Goal: Task Accomplishment & Management: Complete application form

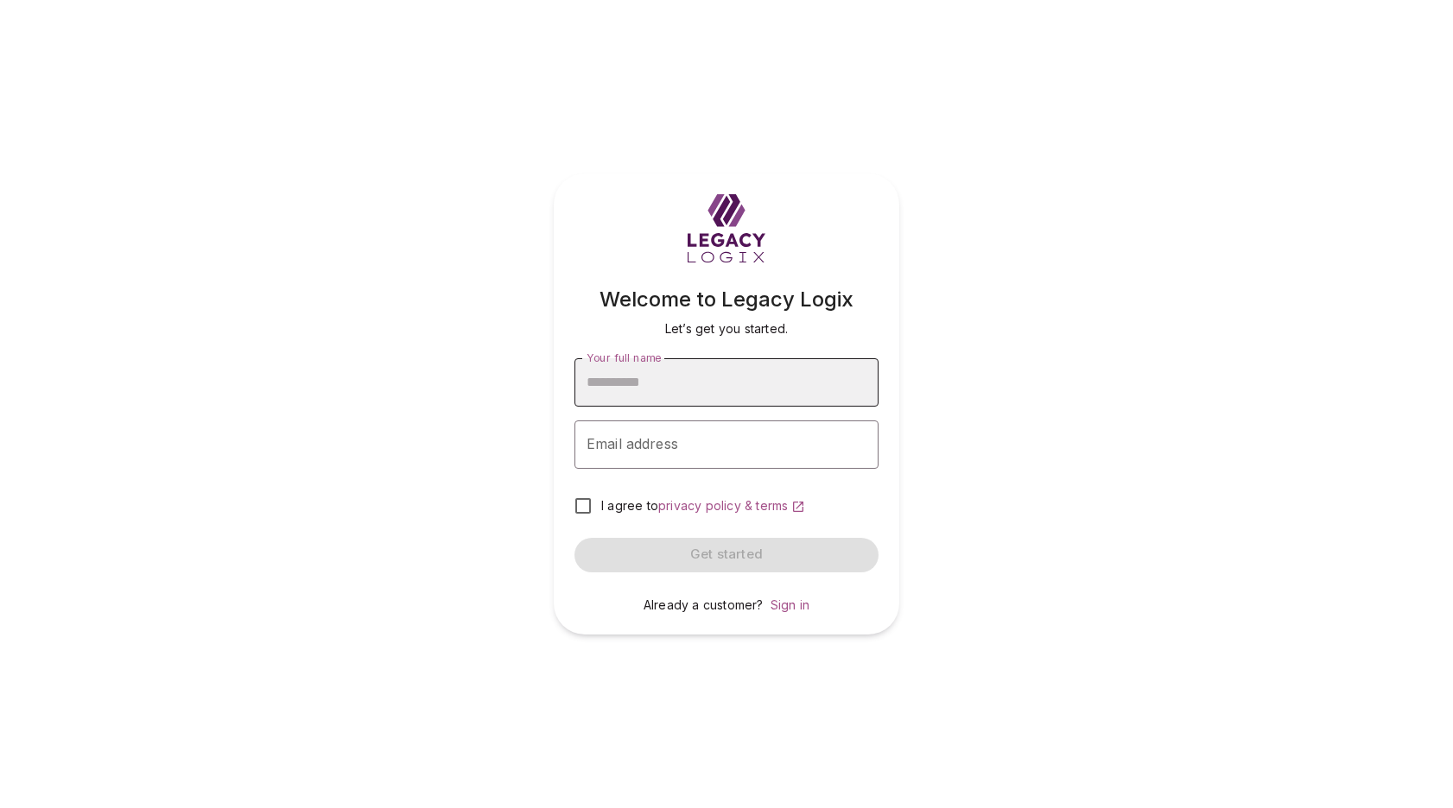
click at [650, 386] on input "Your full name" at bounding box center [726, 382] width 304 height 48
type input "**********"
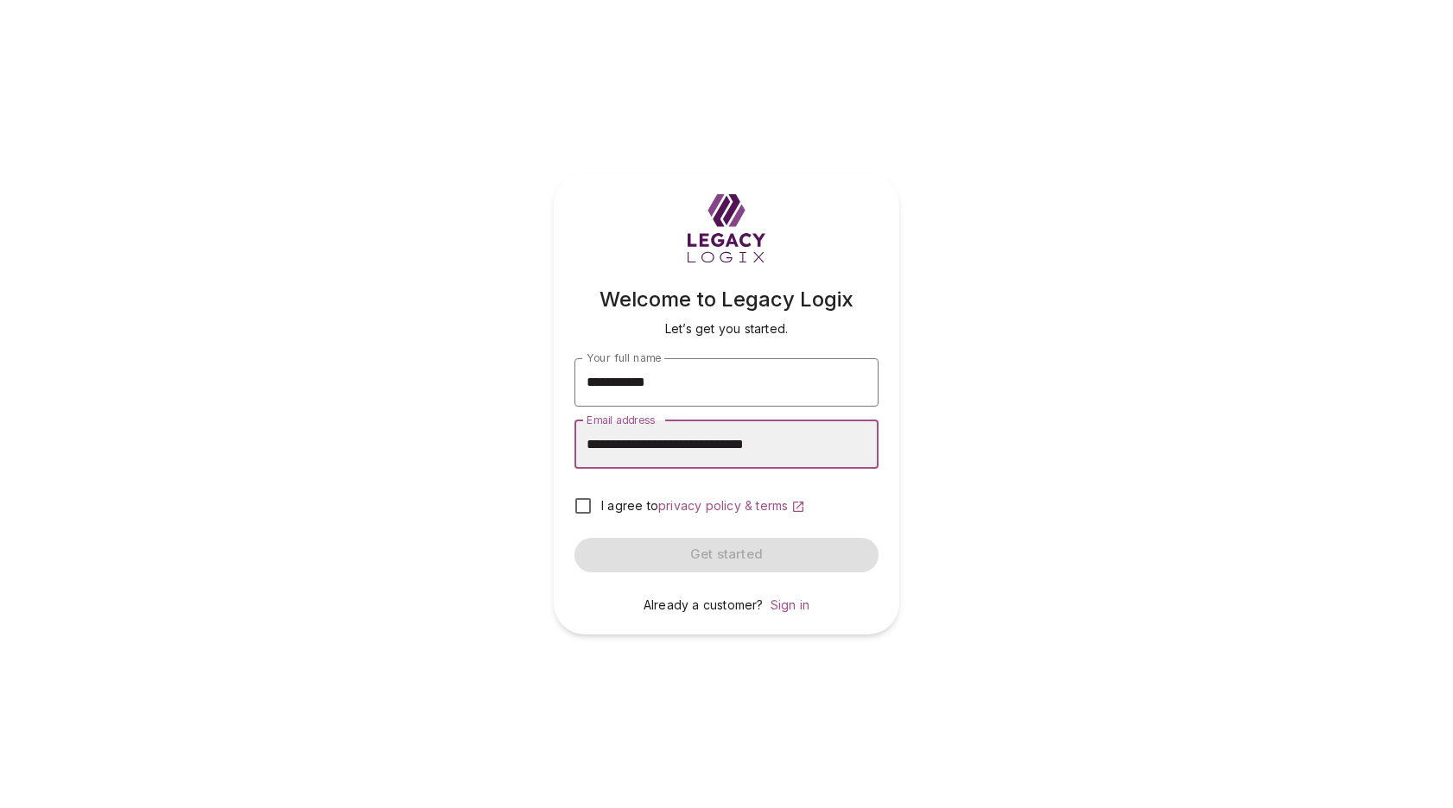
type input "**********"
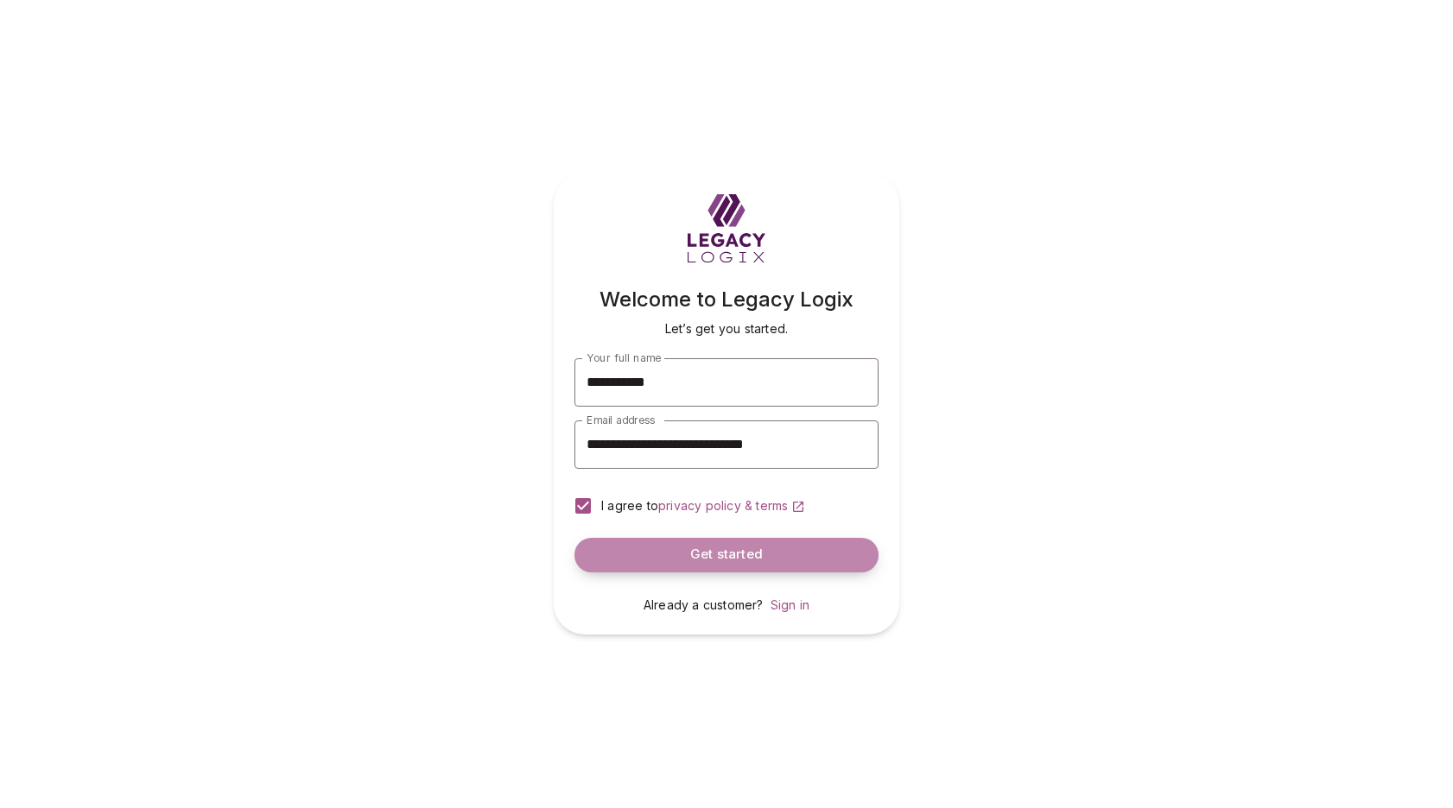
click at [768, 558] on button "Get started" at bounding box center [726, 555] width 304 height 35
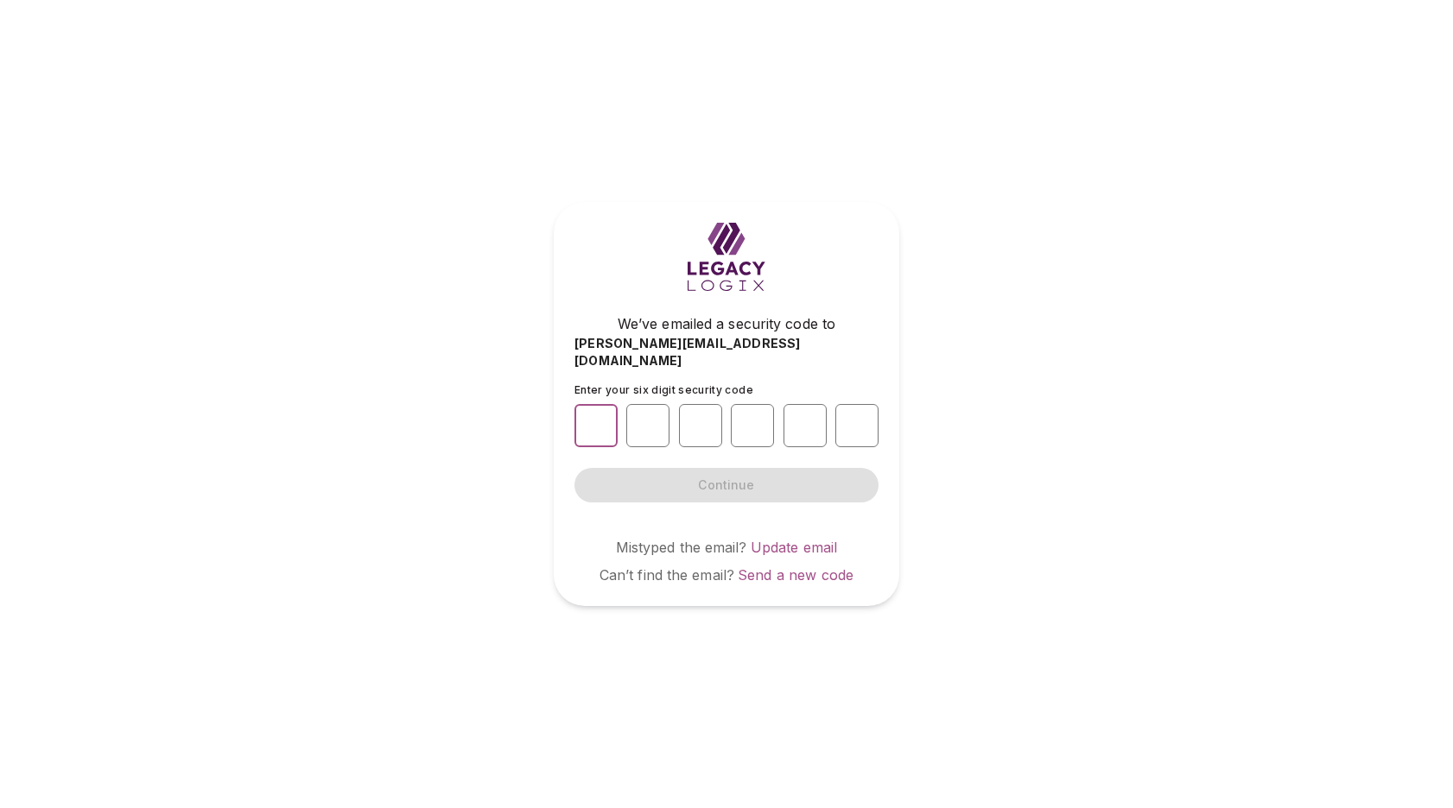
click at [595, 421] on input "number" at bounding box center [595, 425] width 43 height 43
type input "*"
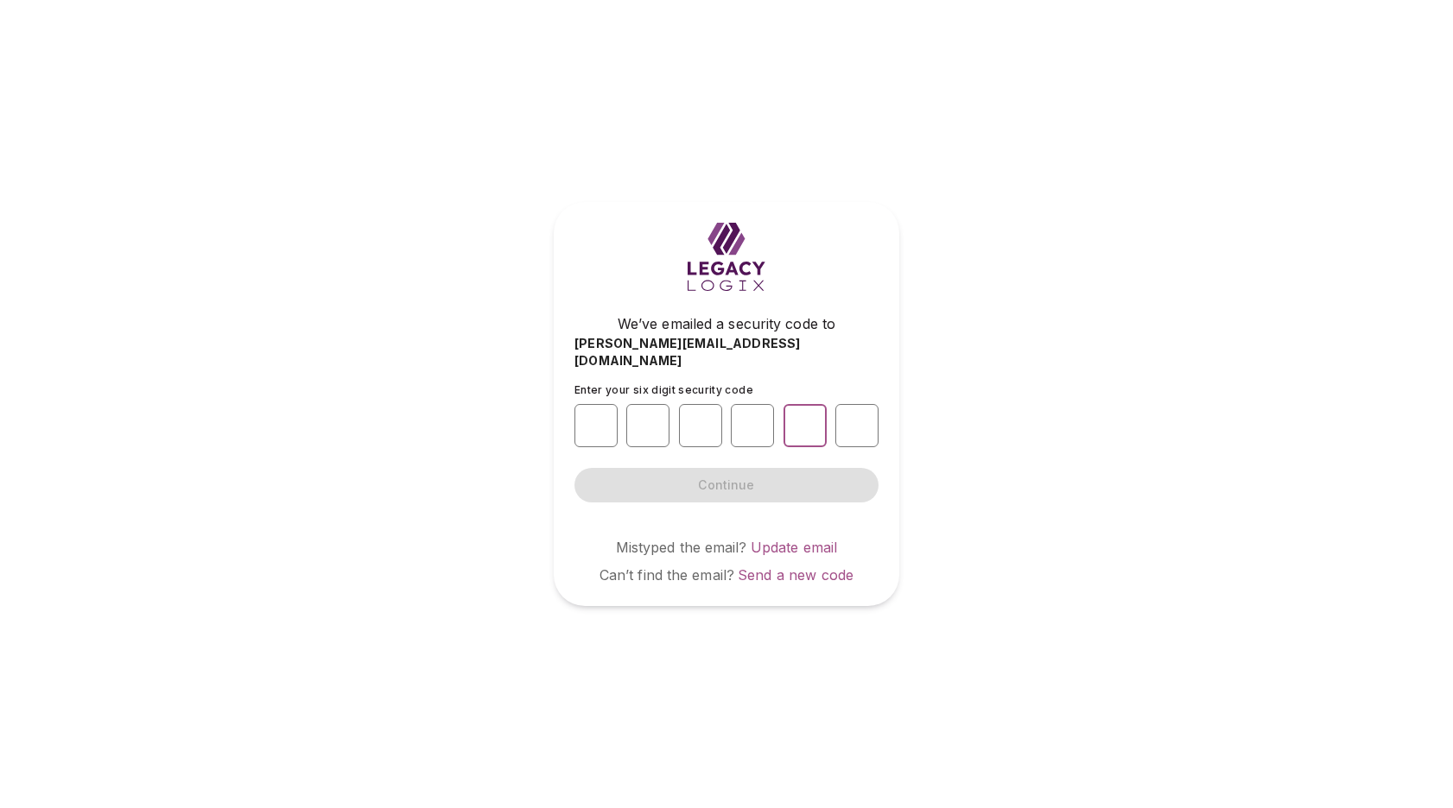
type input "*"
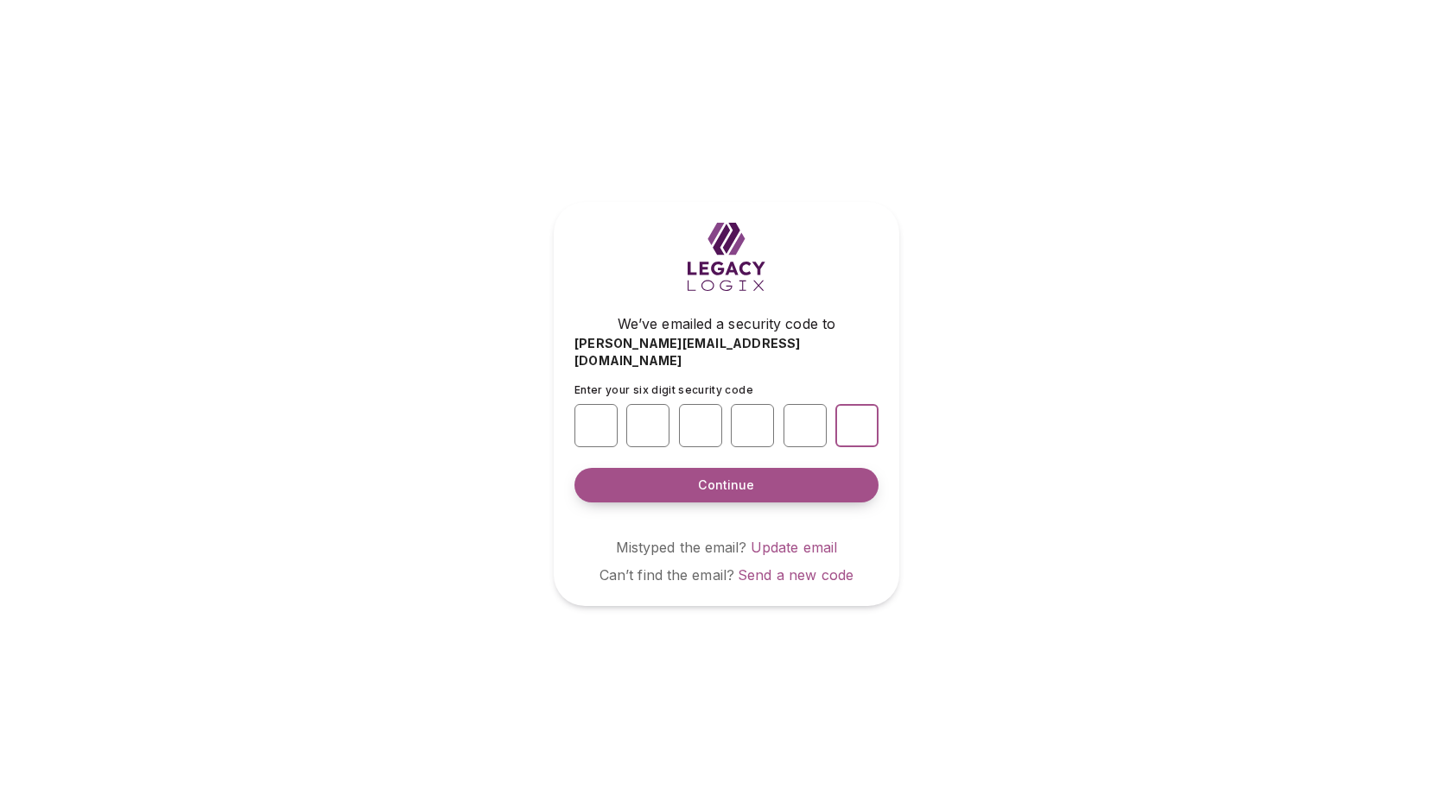
type input "*"
click at [723, 477] on span "Continue" at bounding box center [726, 485] width 56 height 17
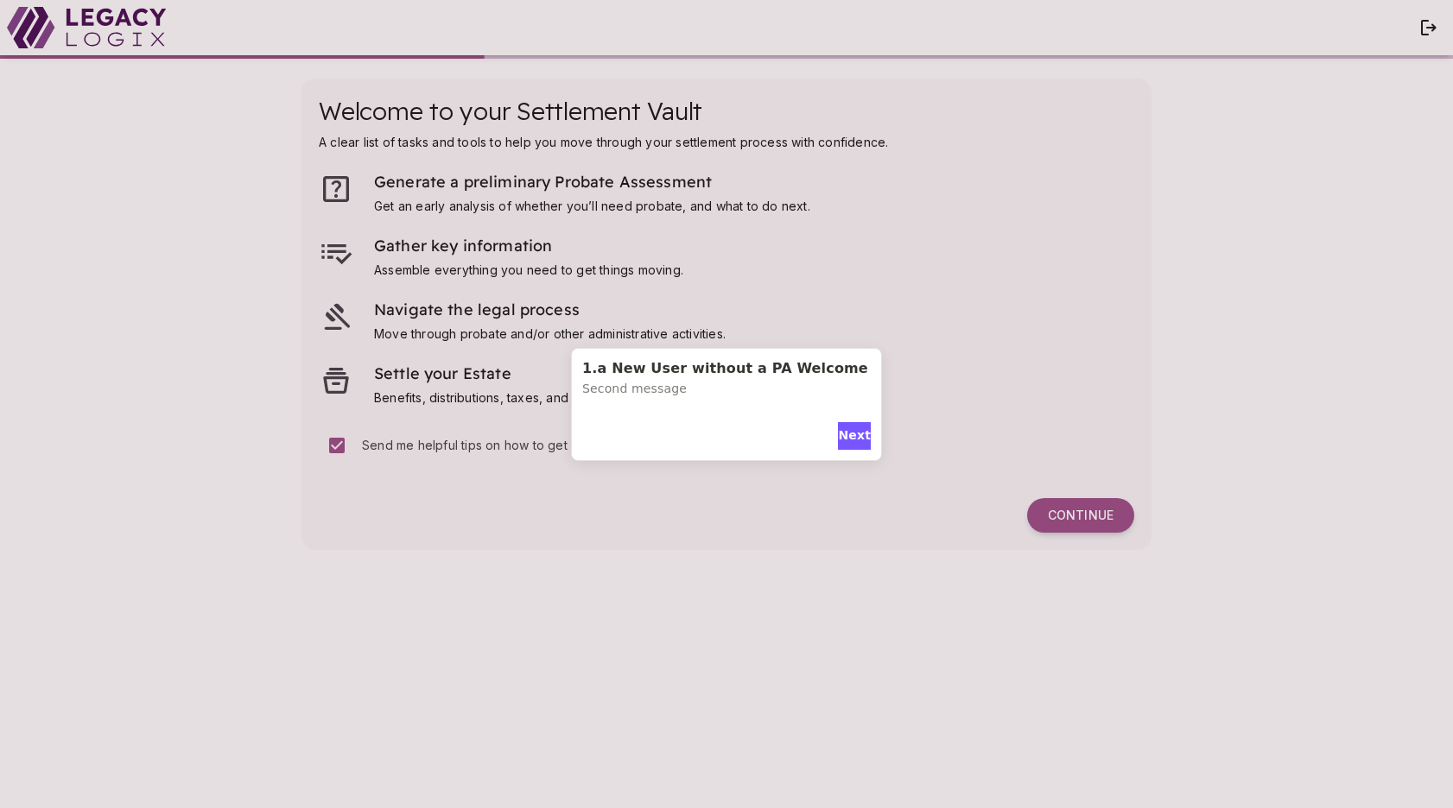
click at [642, 568] on div "1.a New User without a PA Welcome Second message Next" at bounding box center [726, 404] width 1453 height 808
click at [845, 436] on span "Next" at bounding box center [854, 436] width 33 height 18
click at [852, 418] on span "Next" at bounding box center [854, 423] width 33 height 18
click at [727, 423] on span "Done" at bounding box center [730, 432] width 35 height 18
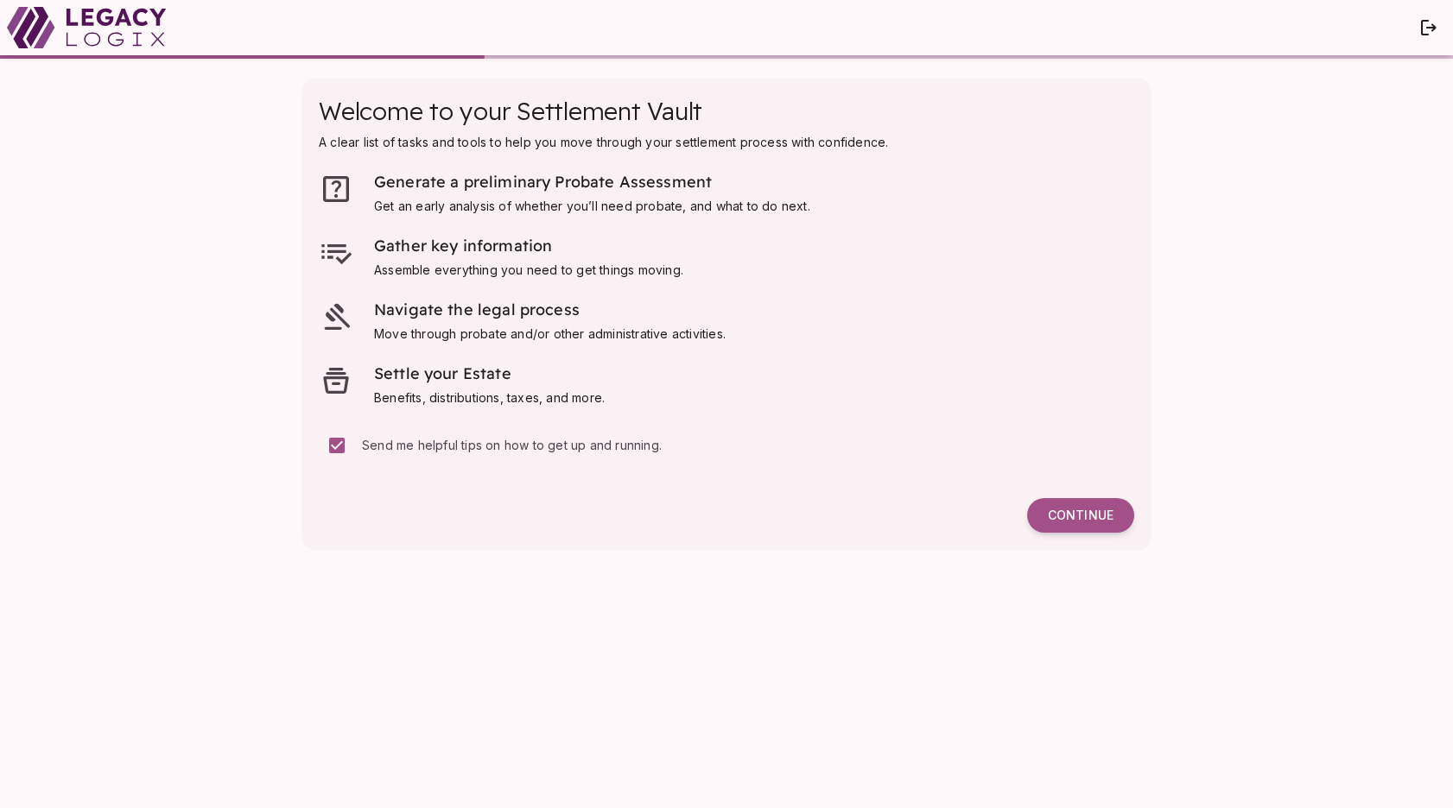
click at [700, 683] on div "Welcome to your Settlement Vault A clear list of tasks and tools to help you mo…" at bounding box center [726, 433] width 884 height 745
click at [1087, 511] on span "Continue" at bounding box center [1081, 516] width 66 height 16
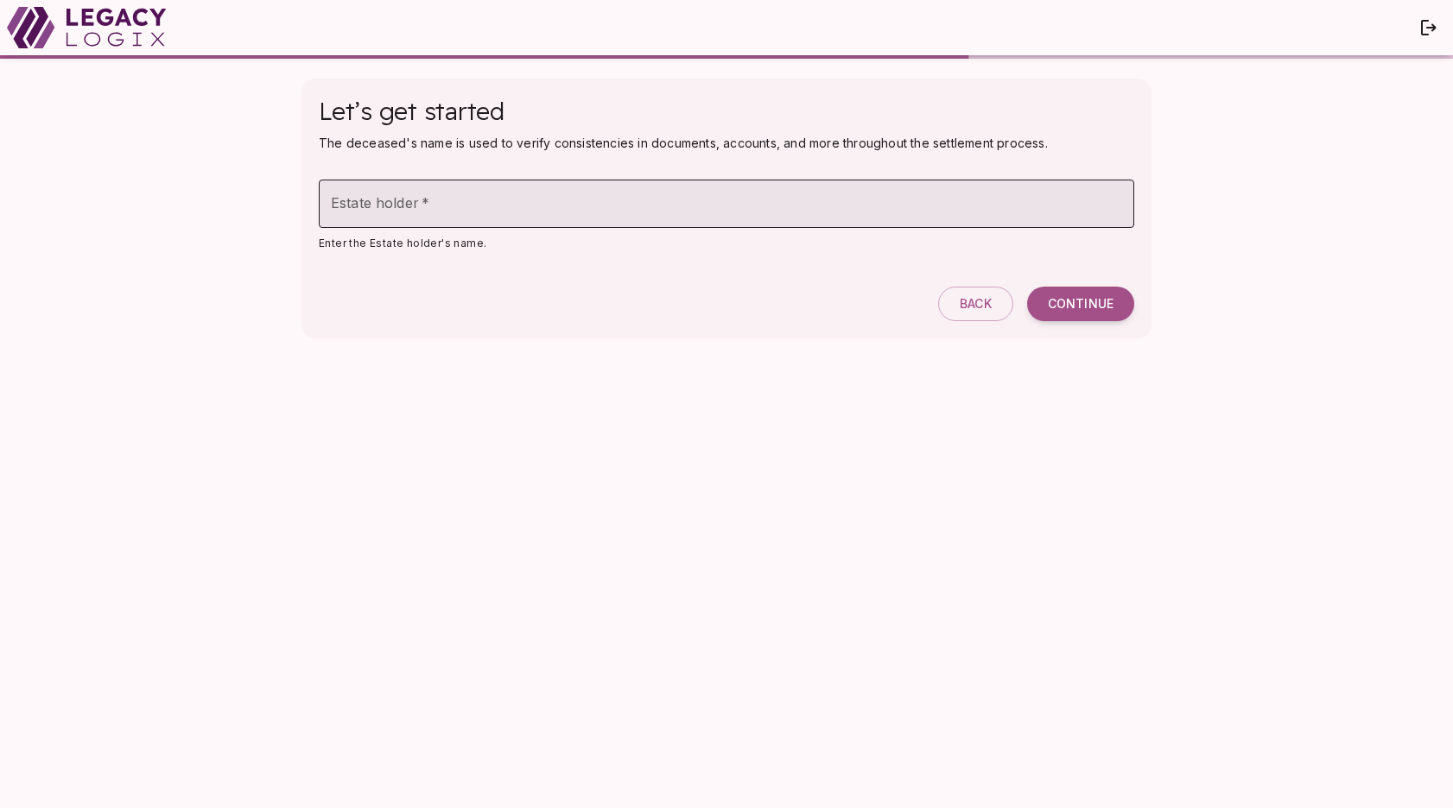
click at [474, 200] on input "Estate holder   *" at bounding box center [726, 204] width 815 height 48
type input "**********"
click at [1097, 305] on span "Continue" at bounding box center [1081, 304] width 66 height 16
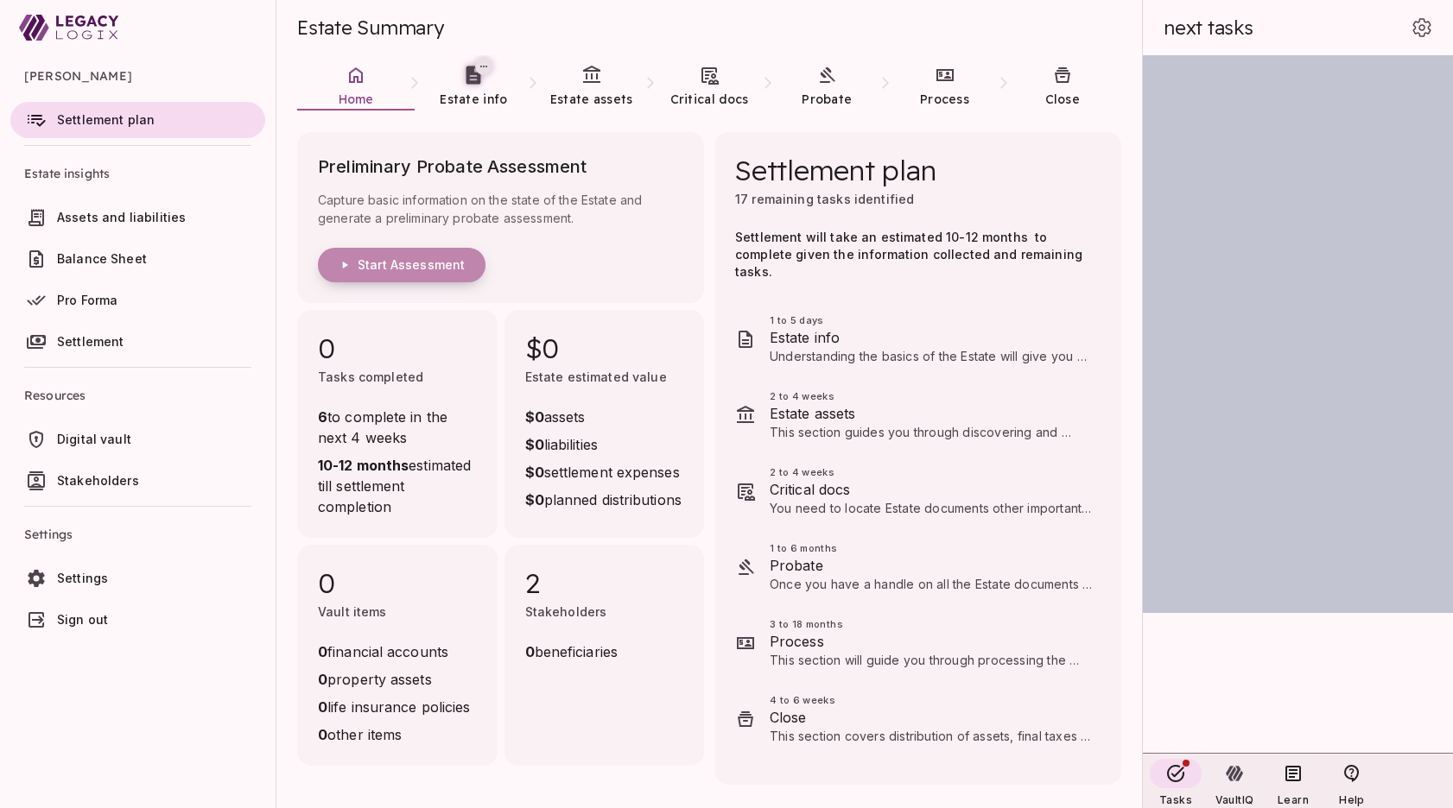
click at [416, 271] on span "Start Assessment" at bounding box center [411, 265] width 107 height 16
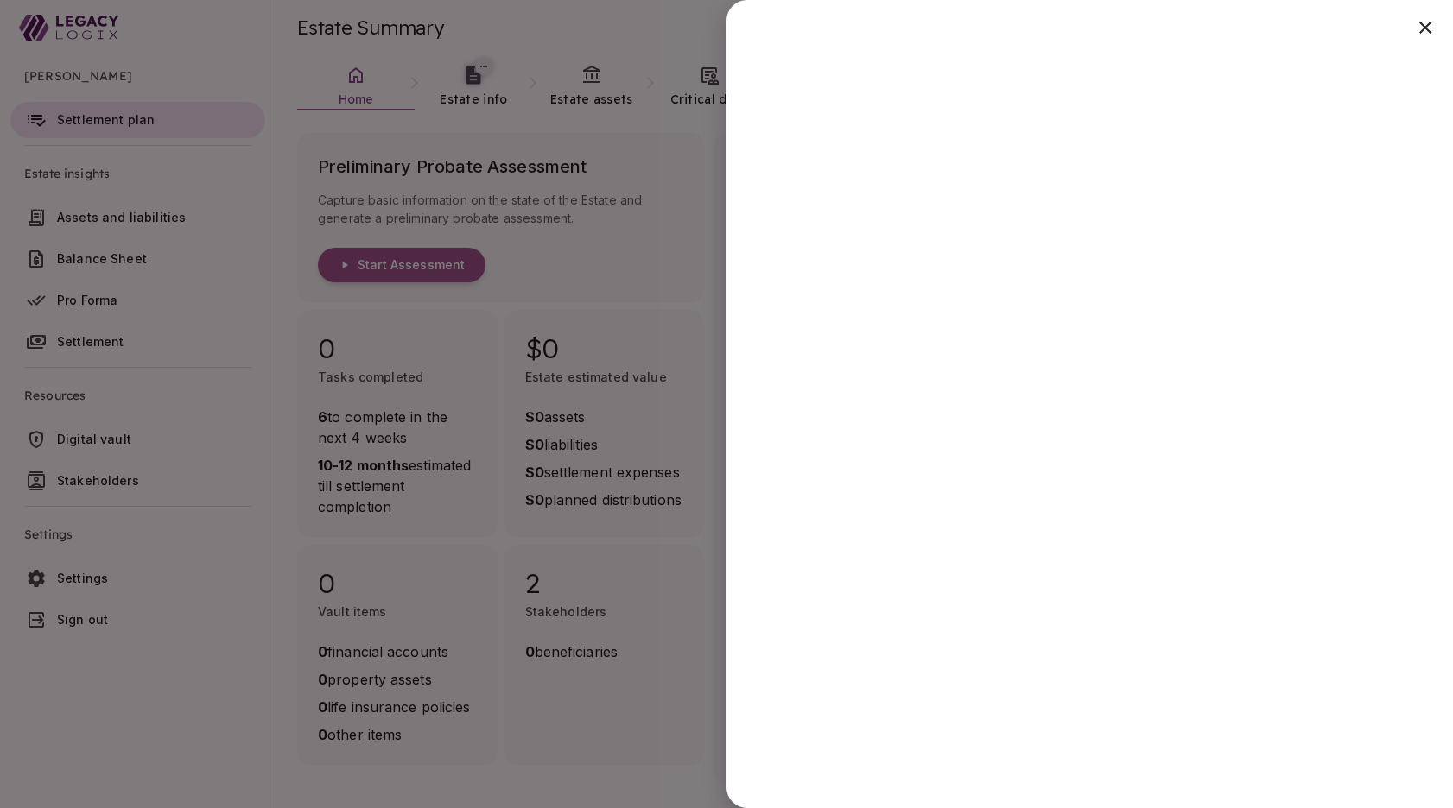
click at [683, 764] on div at bounding box center [726, 404] width 1453 height 808
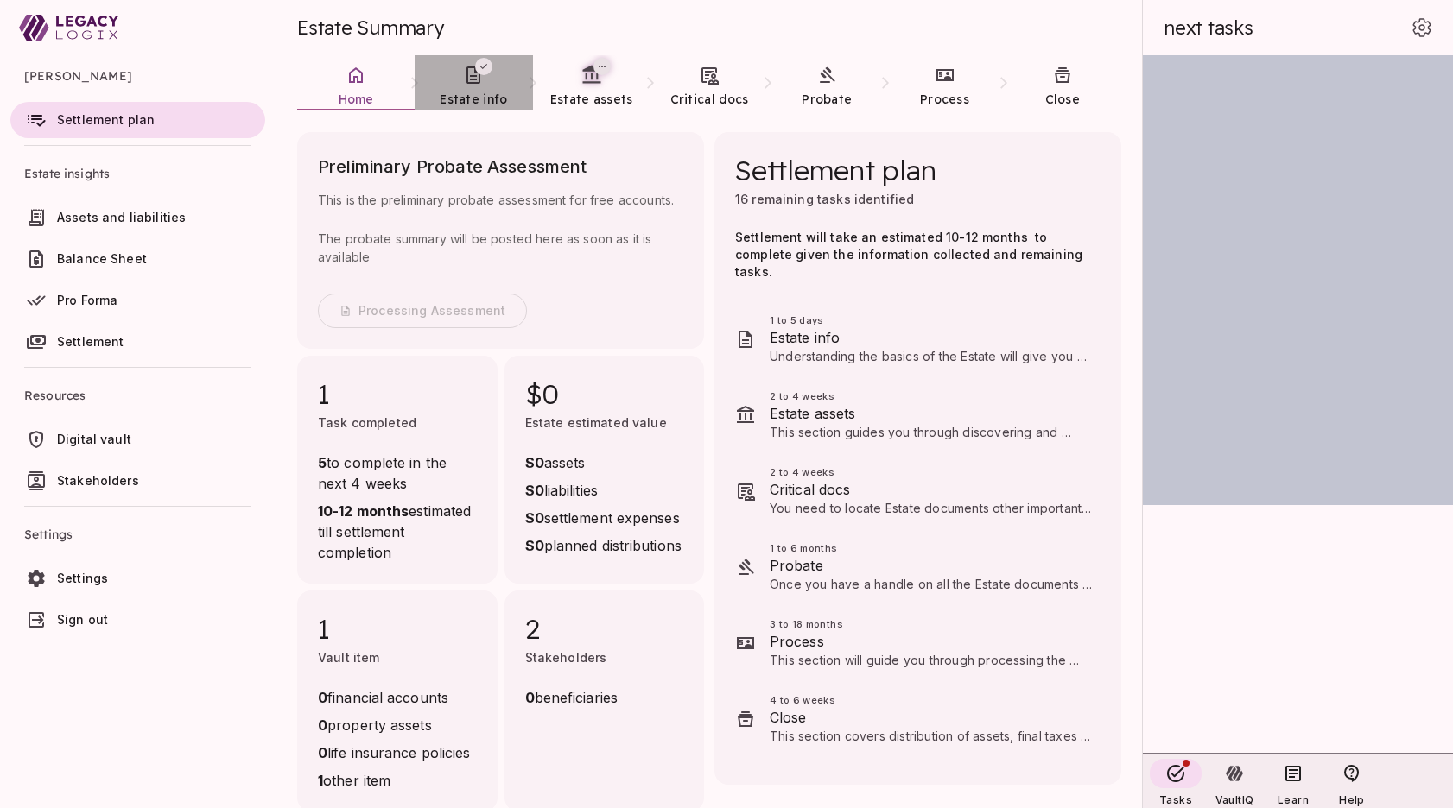
click at [469, 102] on span "Estate info" at bounding box center [473, 100] width 67 height 16
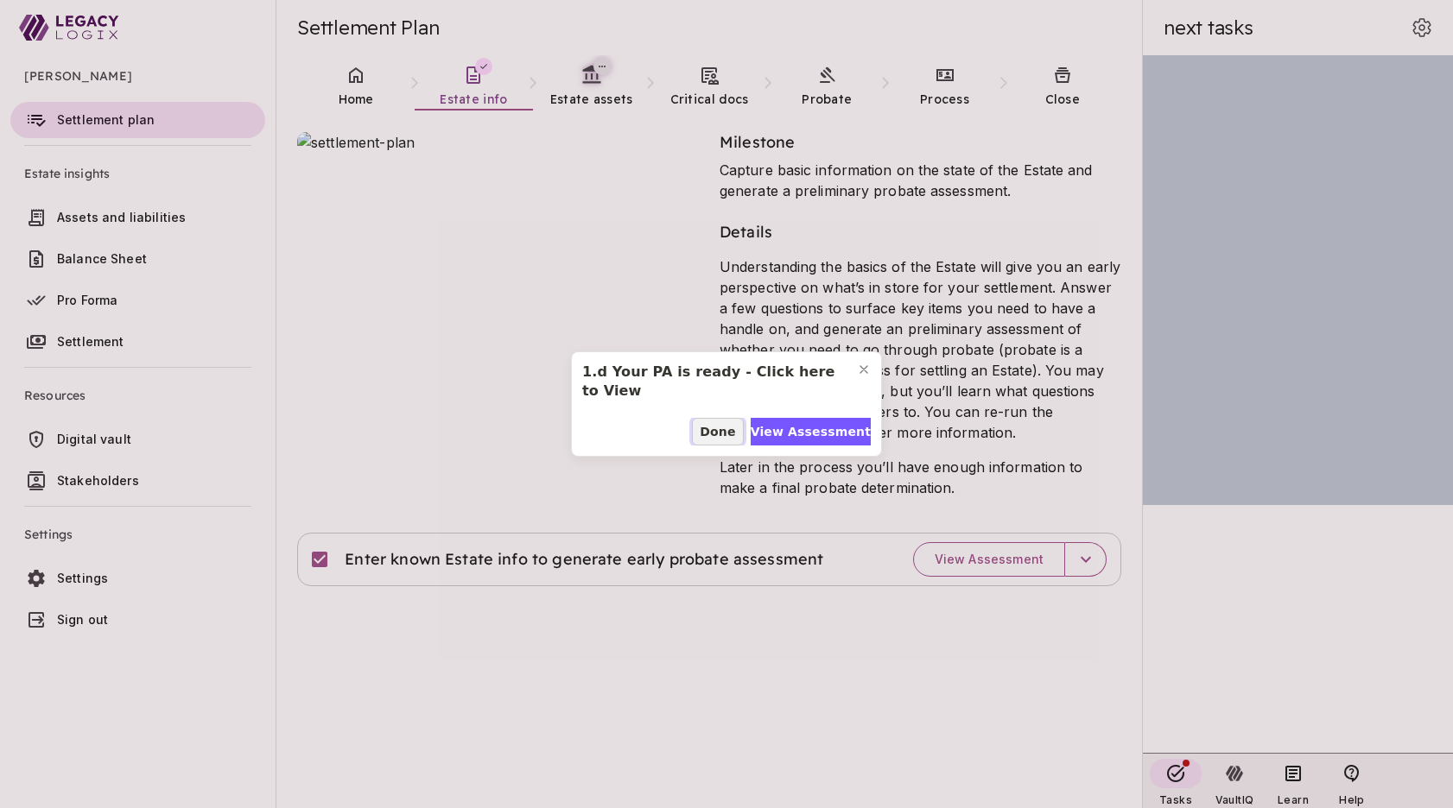
click at [720, 426] on span "Done" at bounding box center [717, 432] width 35 height 18
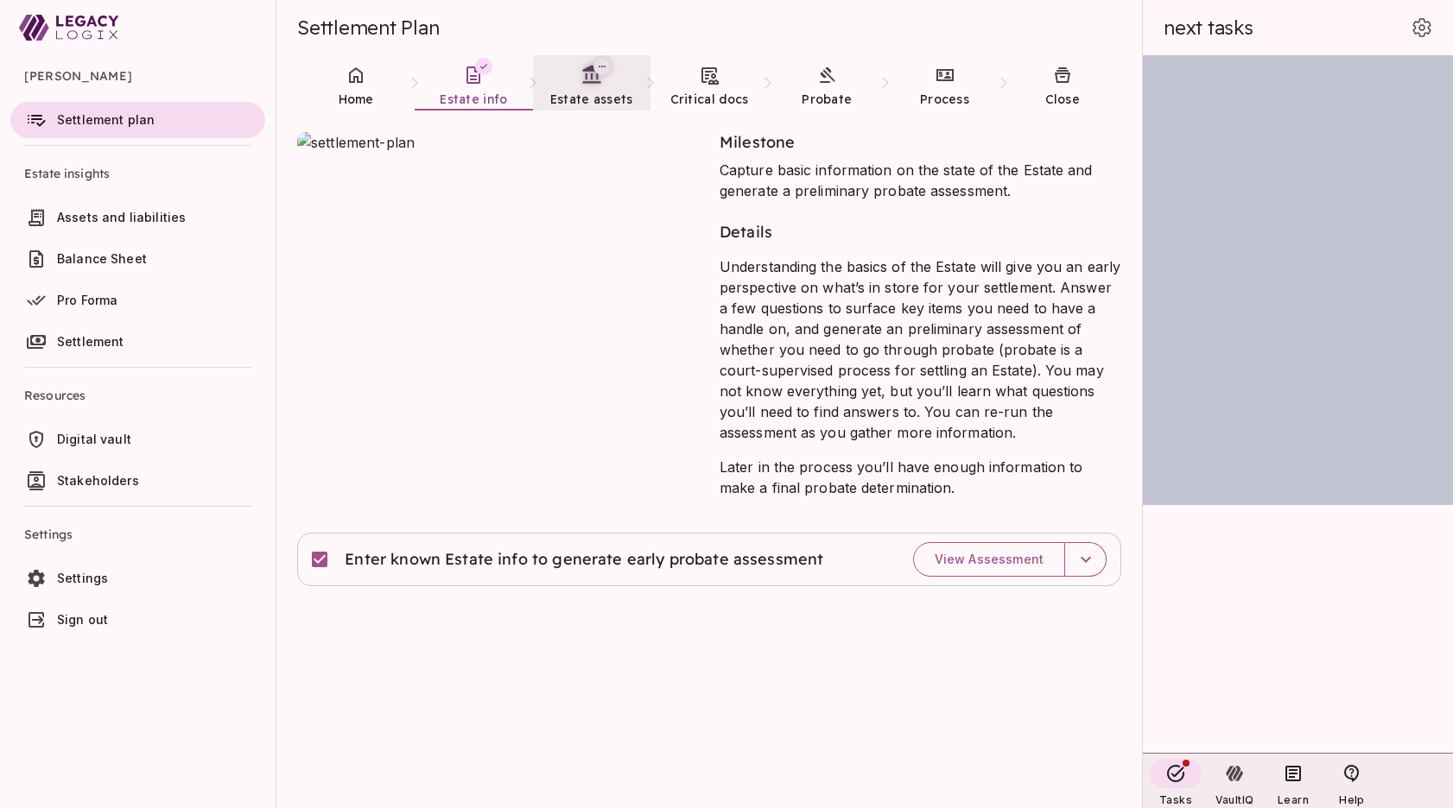
click at [600, 99] on span "Estate assets" at bounding box center [591, 100] width 83 height 16
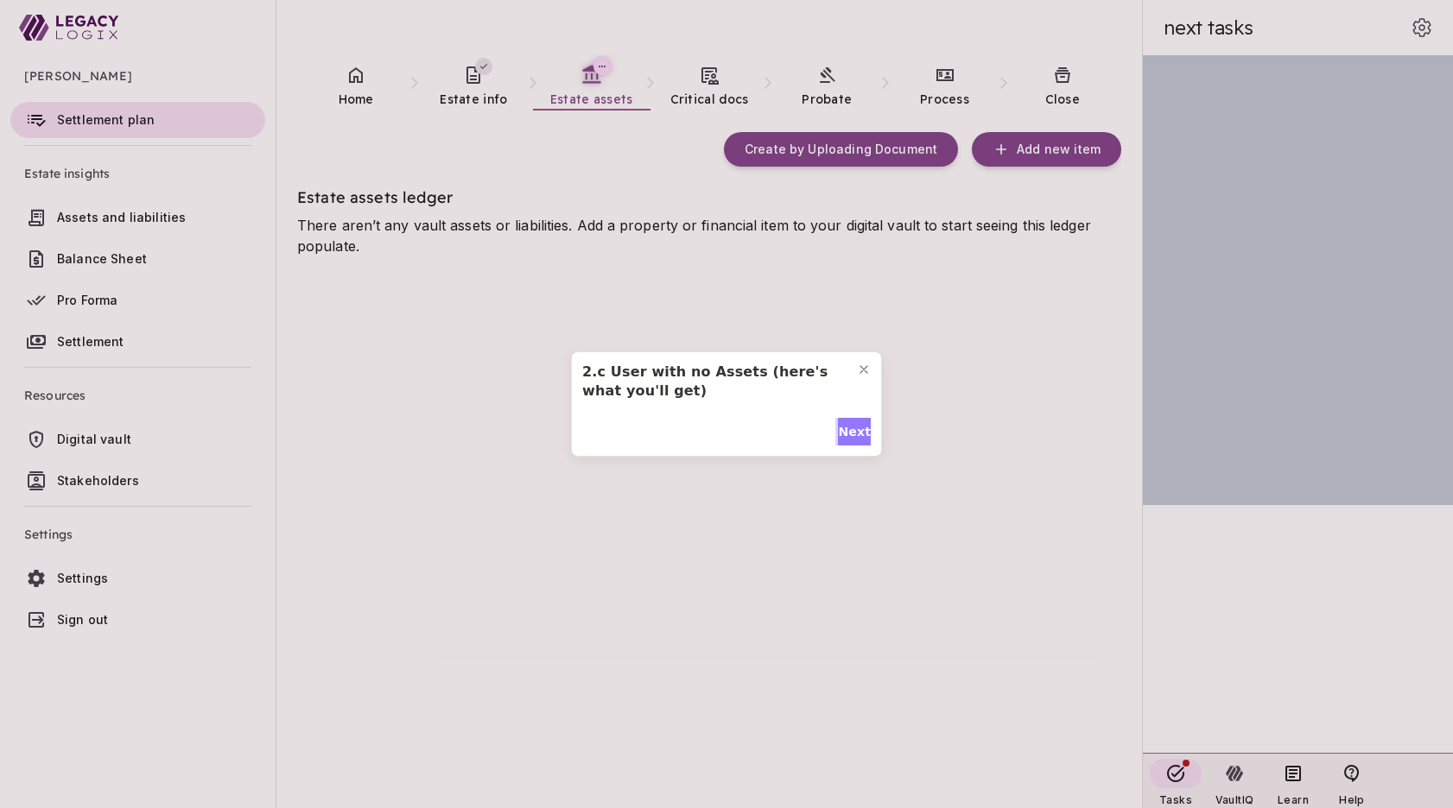
click at [846, 425] on span "Next" at bounding box center [854, 432] width 33 height 18
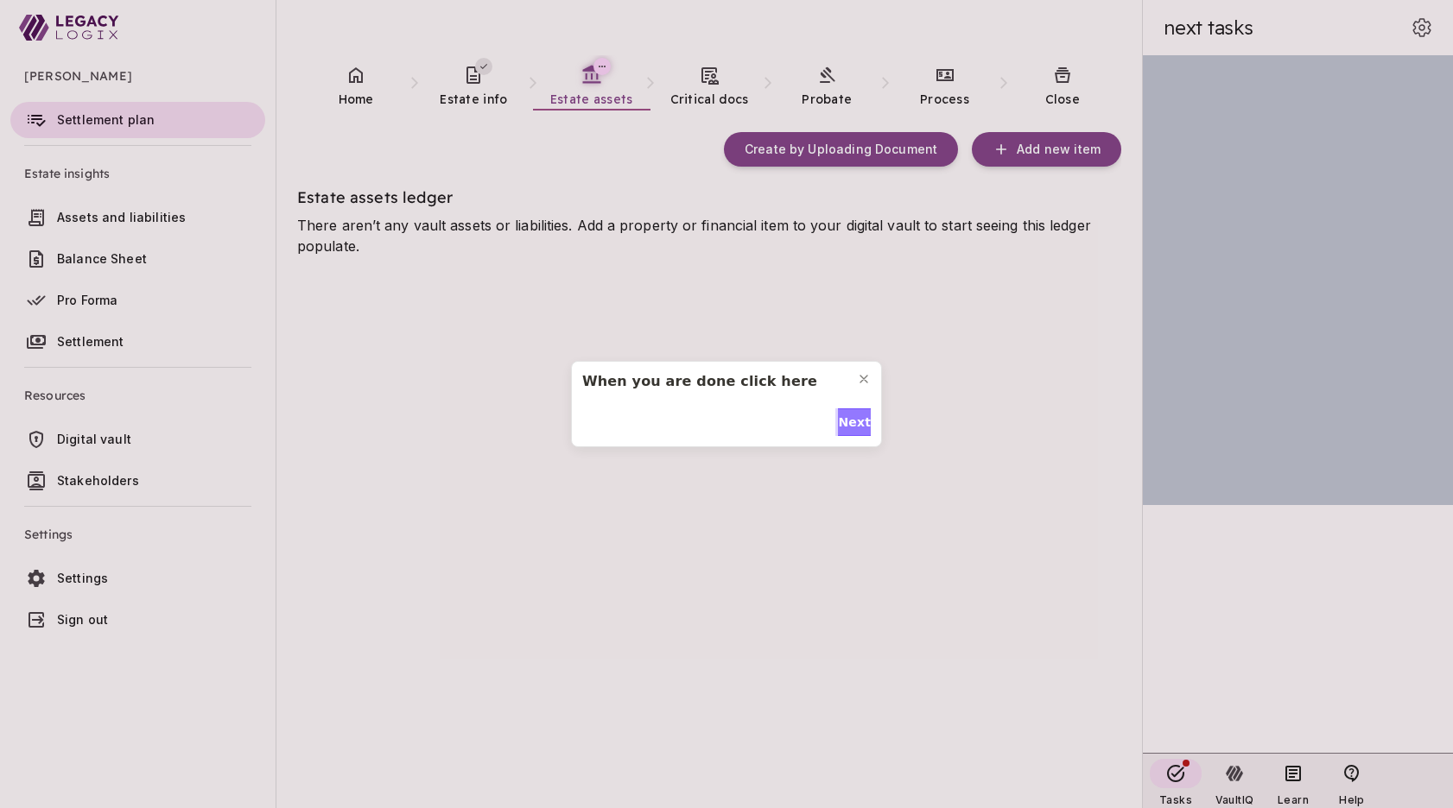
click at [846, 425] on span "Next" at bounding box center [854, 423] width 33 height 18
click at [846, 425] on span "Done" at bounding box center [852, 432] width 35 height 18
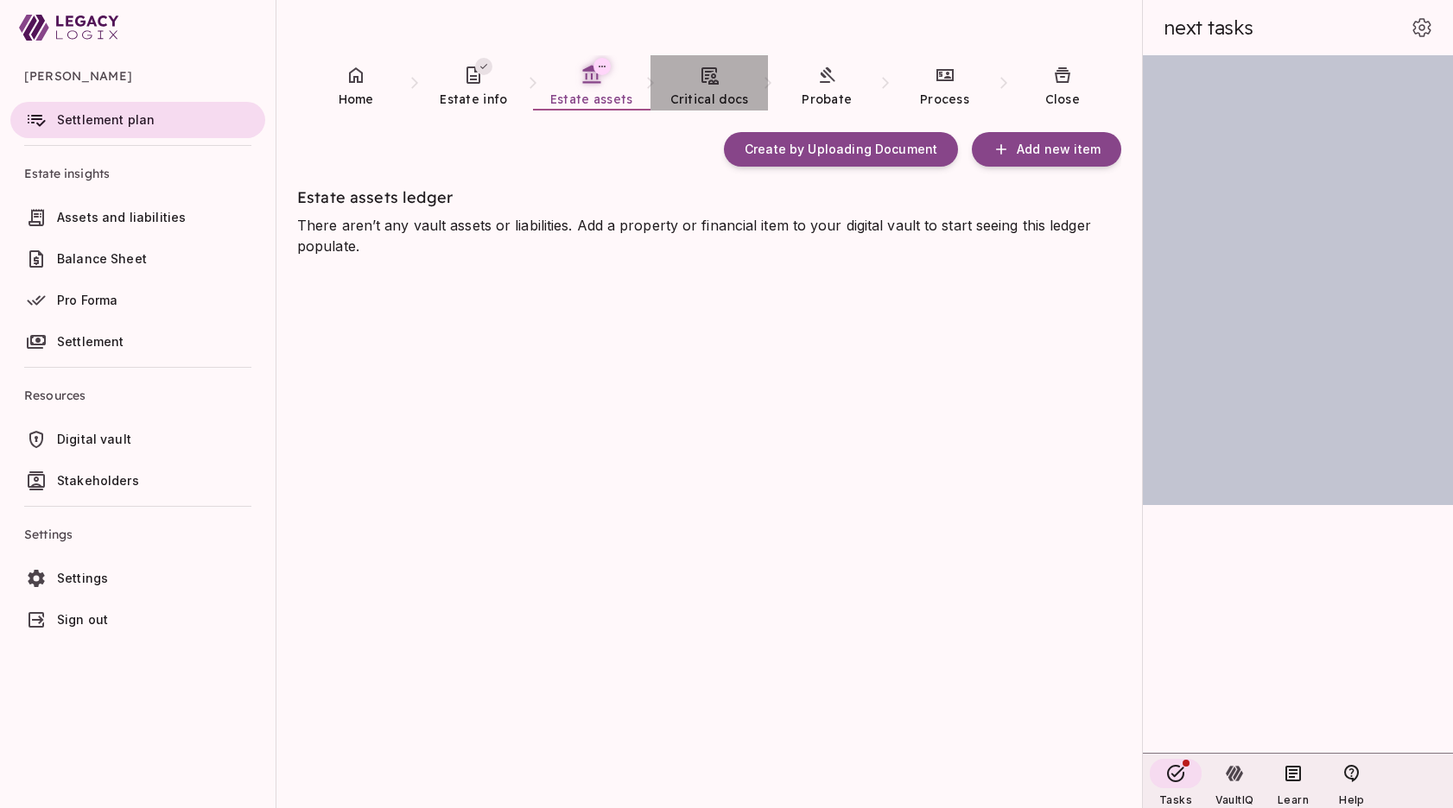
click at [709, 86] on link "Critical docs" at bounding box center [708, 86] width 117 height 62
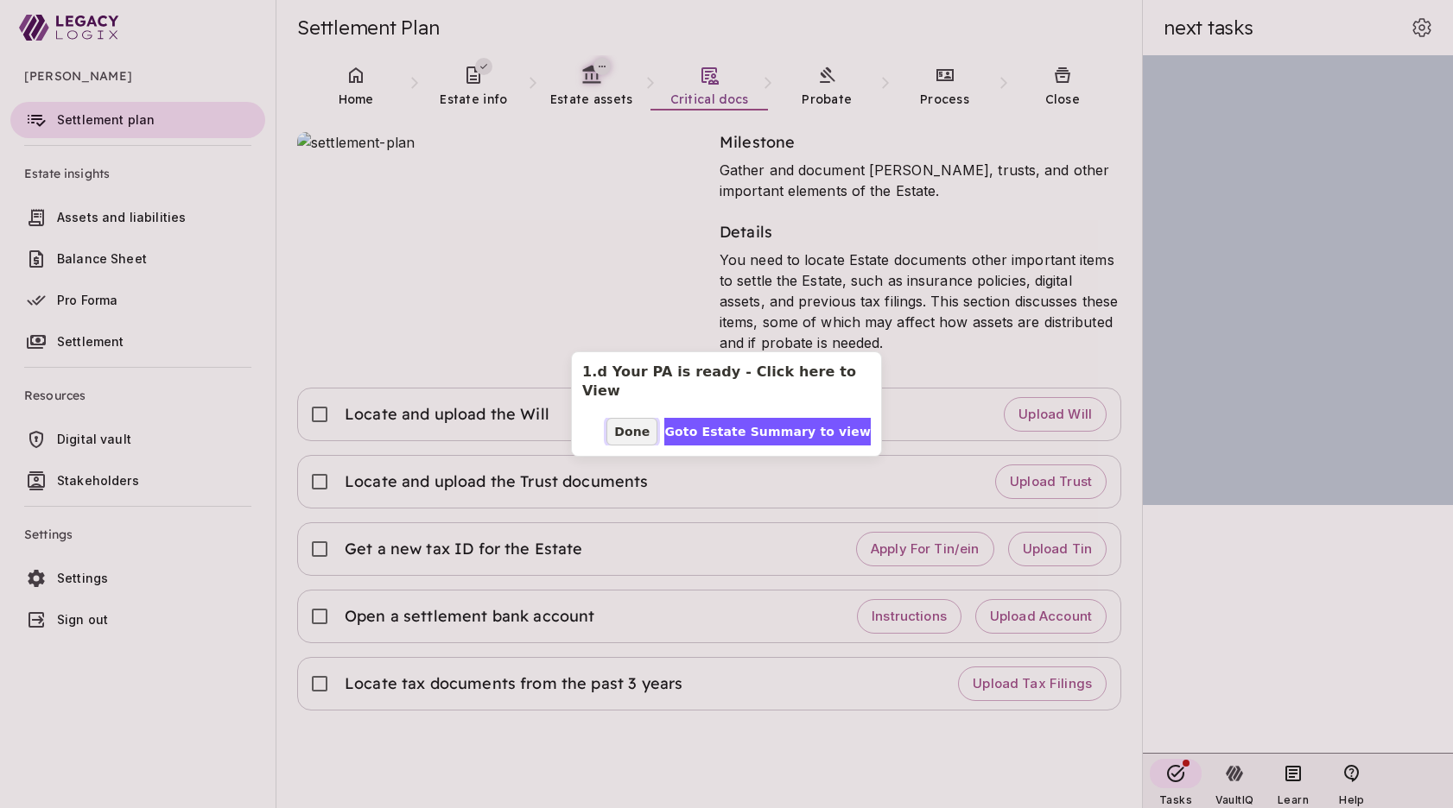
click at [648, 423] on span "Done" at bounding box center [631, 432] width 35 height 18
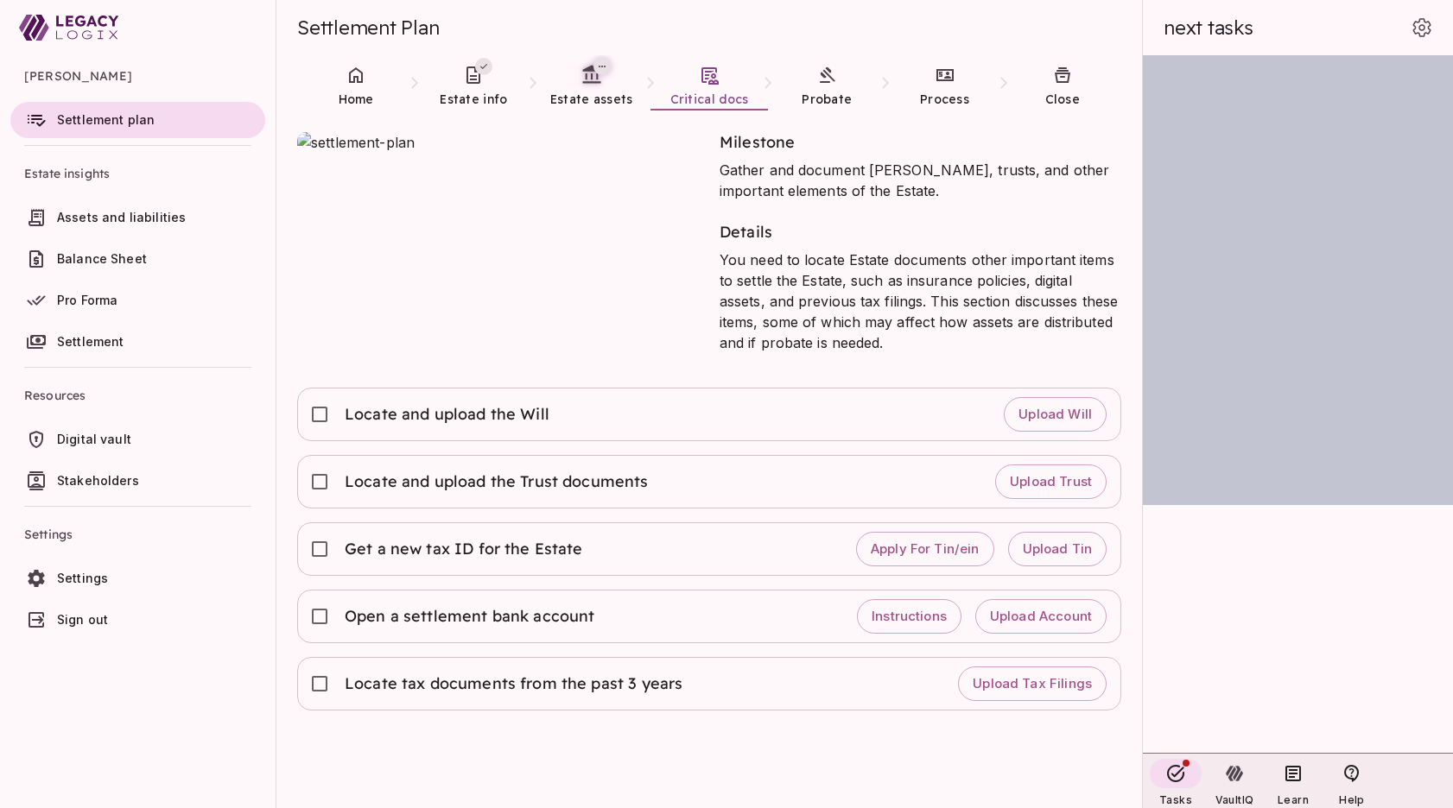
click at [134, 333] on span "Settlement" at bounding box center [157, 341] width 201 height 17
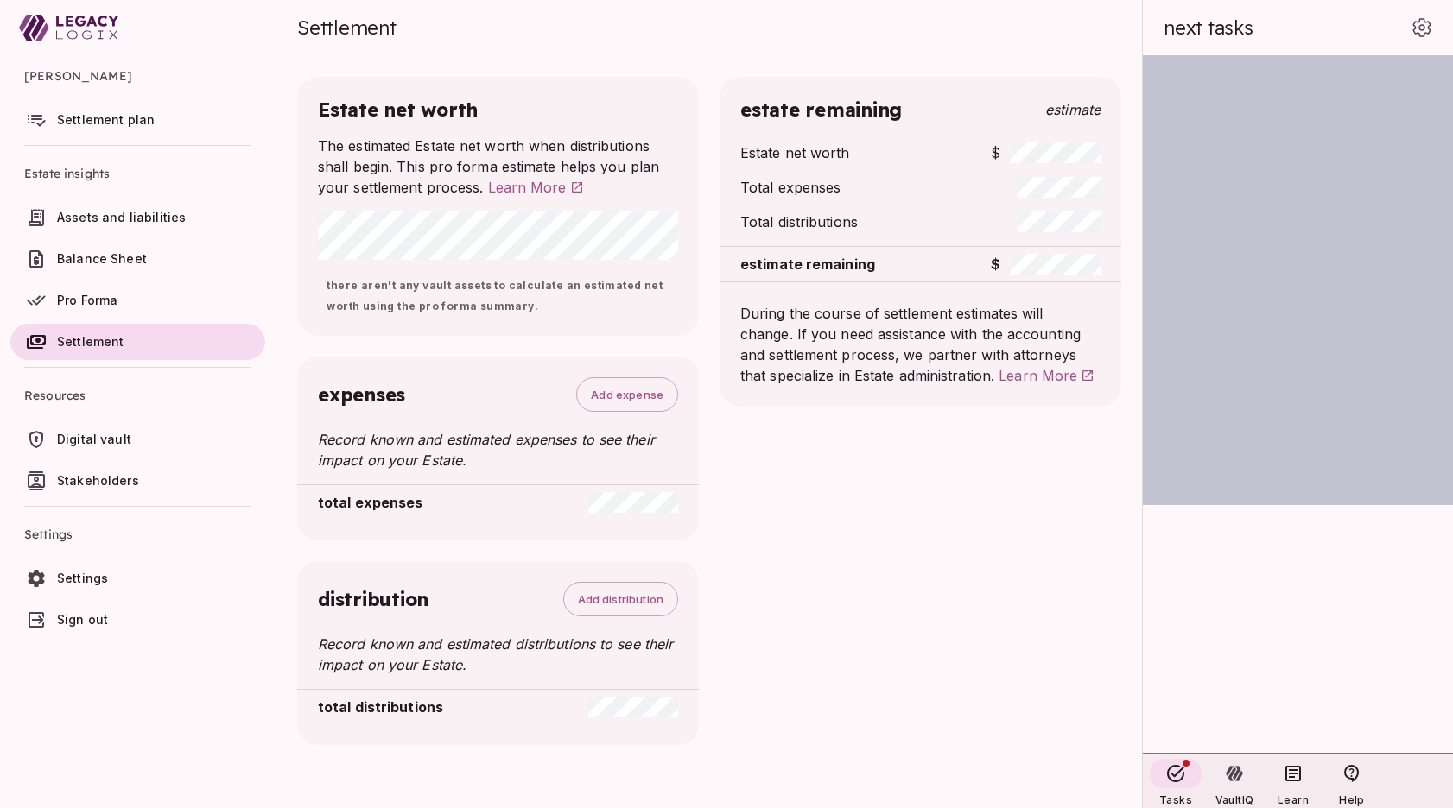
click at [135, 441] on span "Digital vault" at bounding box center [157, 439] width 201 height 17
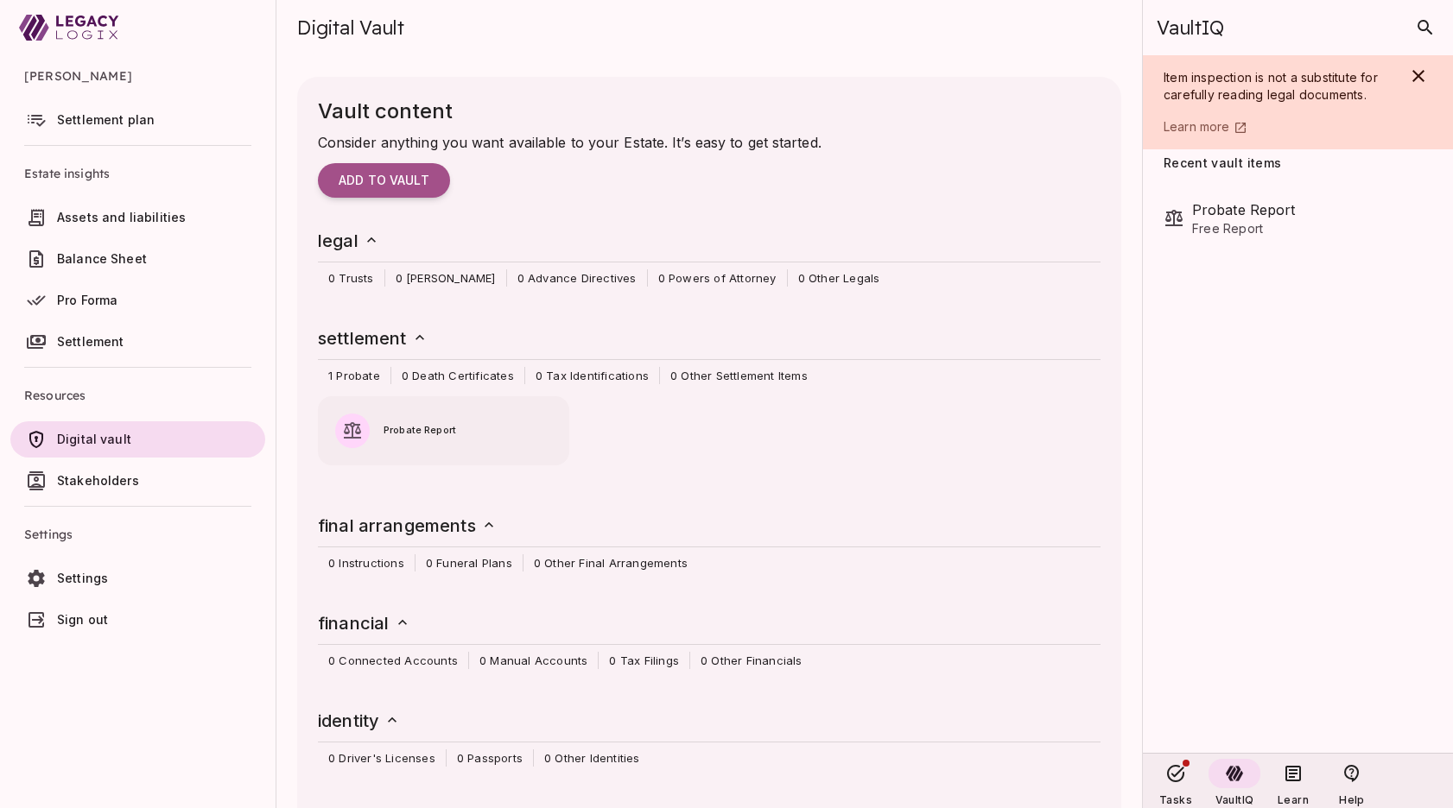
click at [179, 645] on ul "[PERSON_NAME] Settlement plan Estate insights Assets and liabilities Balance Sh…" at bounding box center [138, 350] width 276 height 590
click at [111, 334] on span "Settlement" at bounding box center [90, 341] width 67 height 15
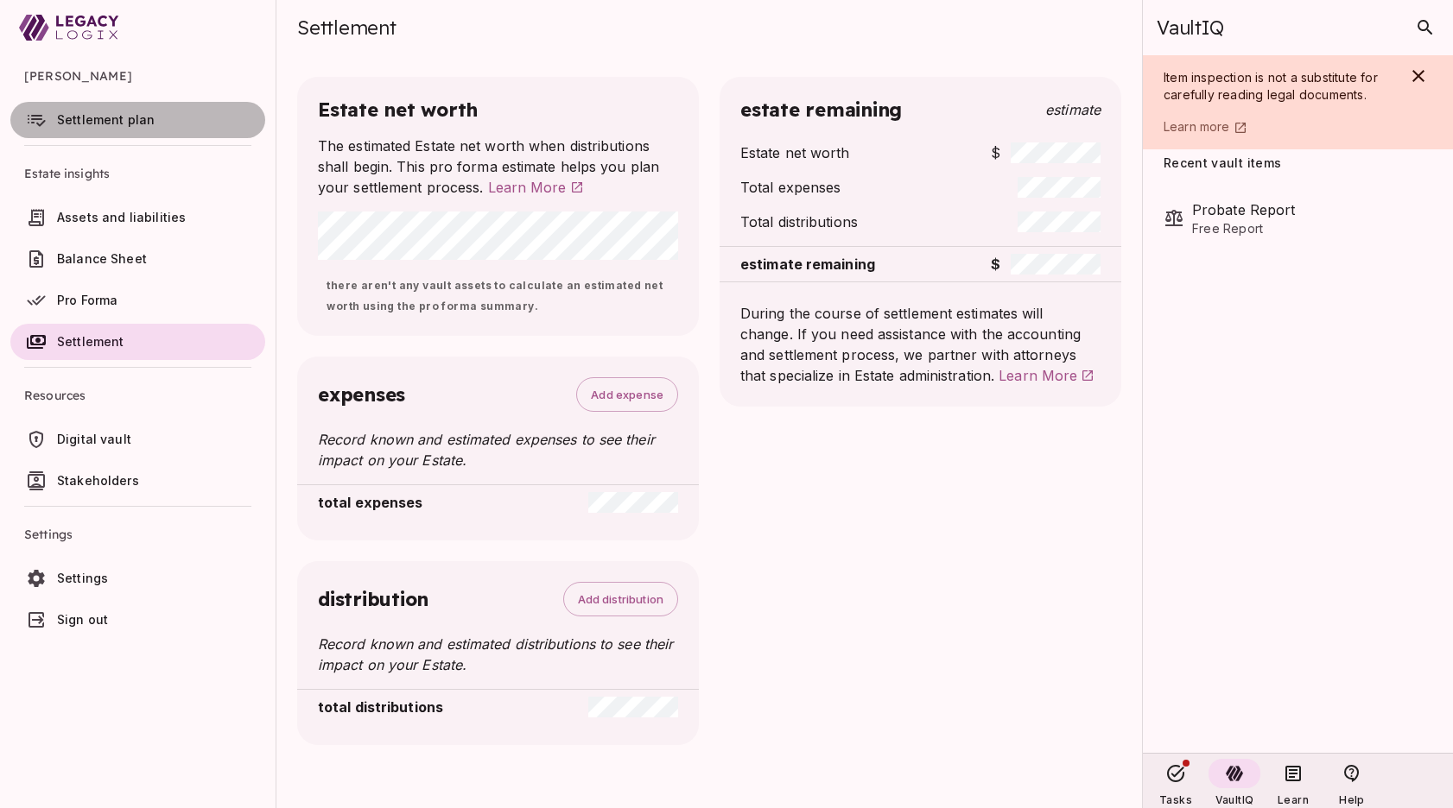
click at [98, 121] on span "Settlement plan" at bounding box center [106, 119] width 98 height 15
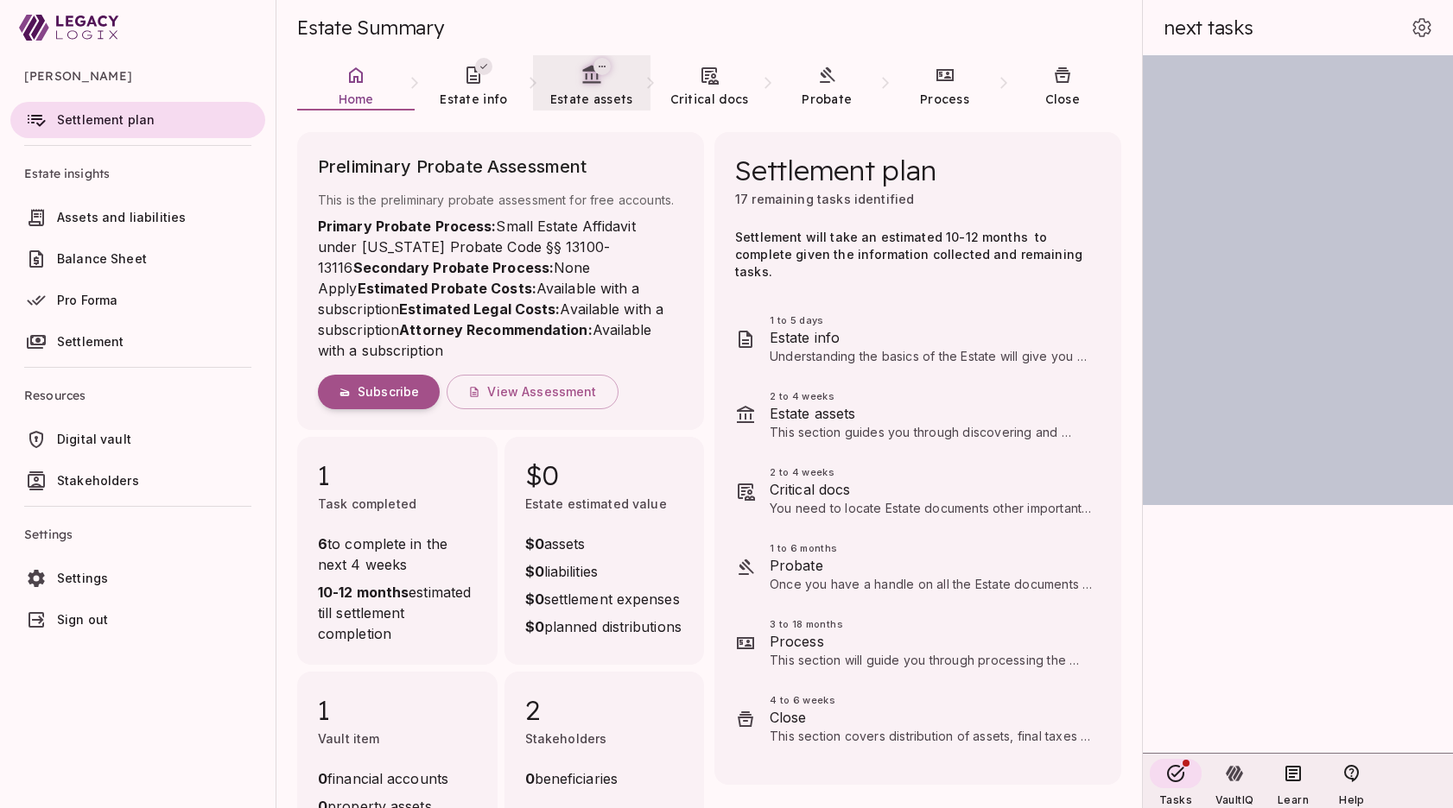
click at [586, 92] on span "Estate assets" at bounding box center [591, 100] width 83 height 16
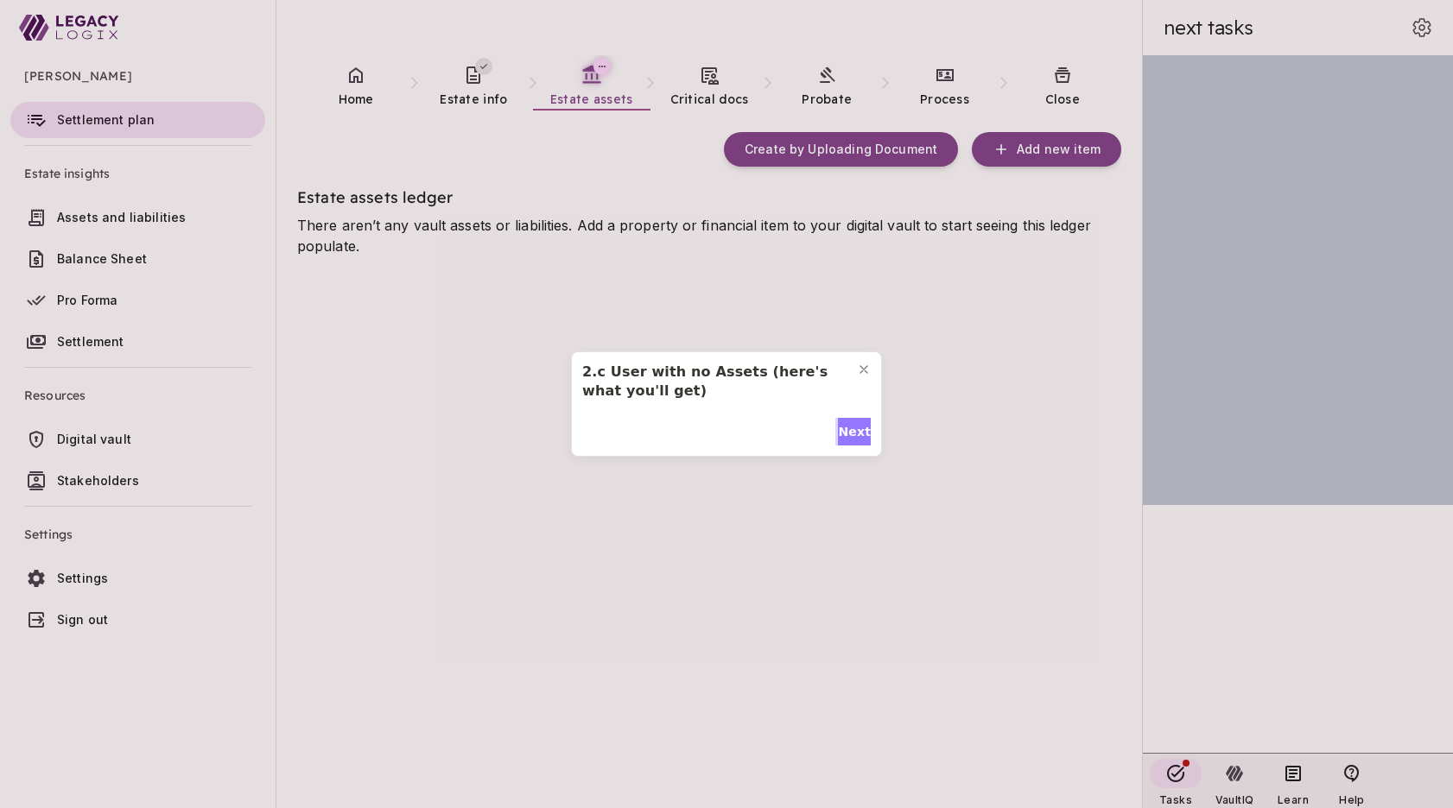
click at [849, 428] on span "Next" at bounding box center [854, 432] width 33 height 18
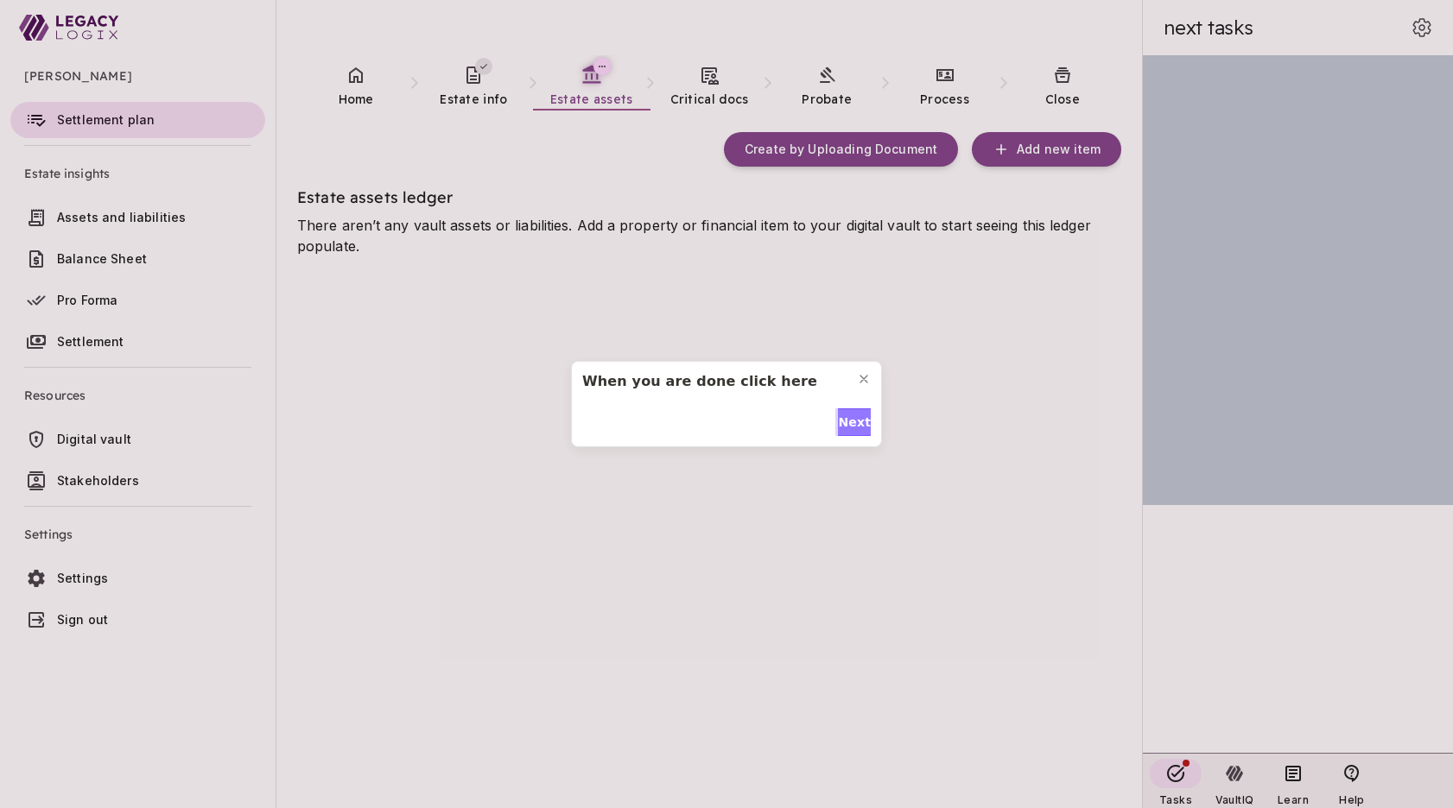
click at [849, 428] on span "Next" at bounding box center [854, 423] width 33 height 18
click at [849, 428] on span "Done" at bounding box center [852, 432] width 35 height 18
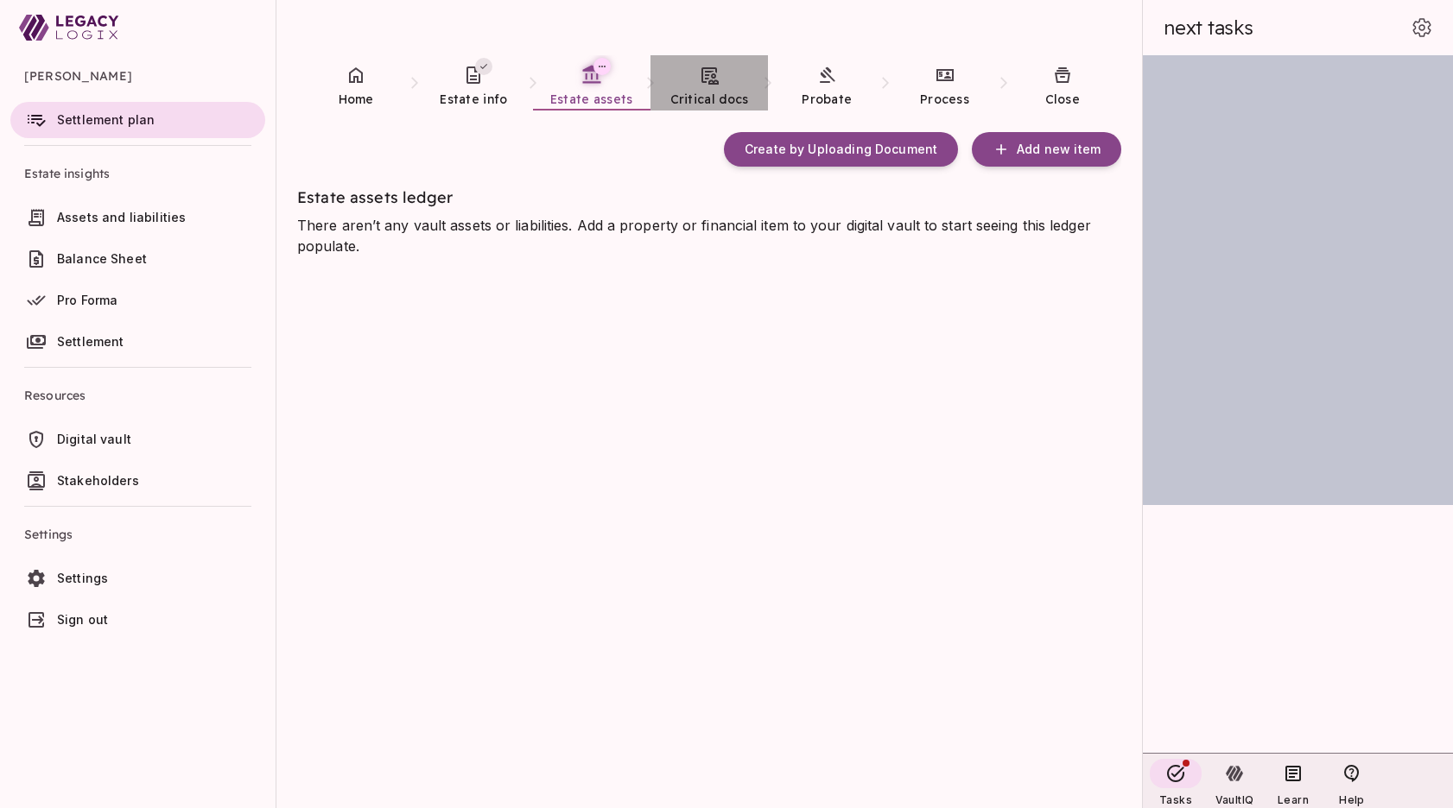
click at [708, 88] on link "Critical docs" at bounding box center [708, 86] width 117 height 62
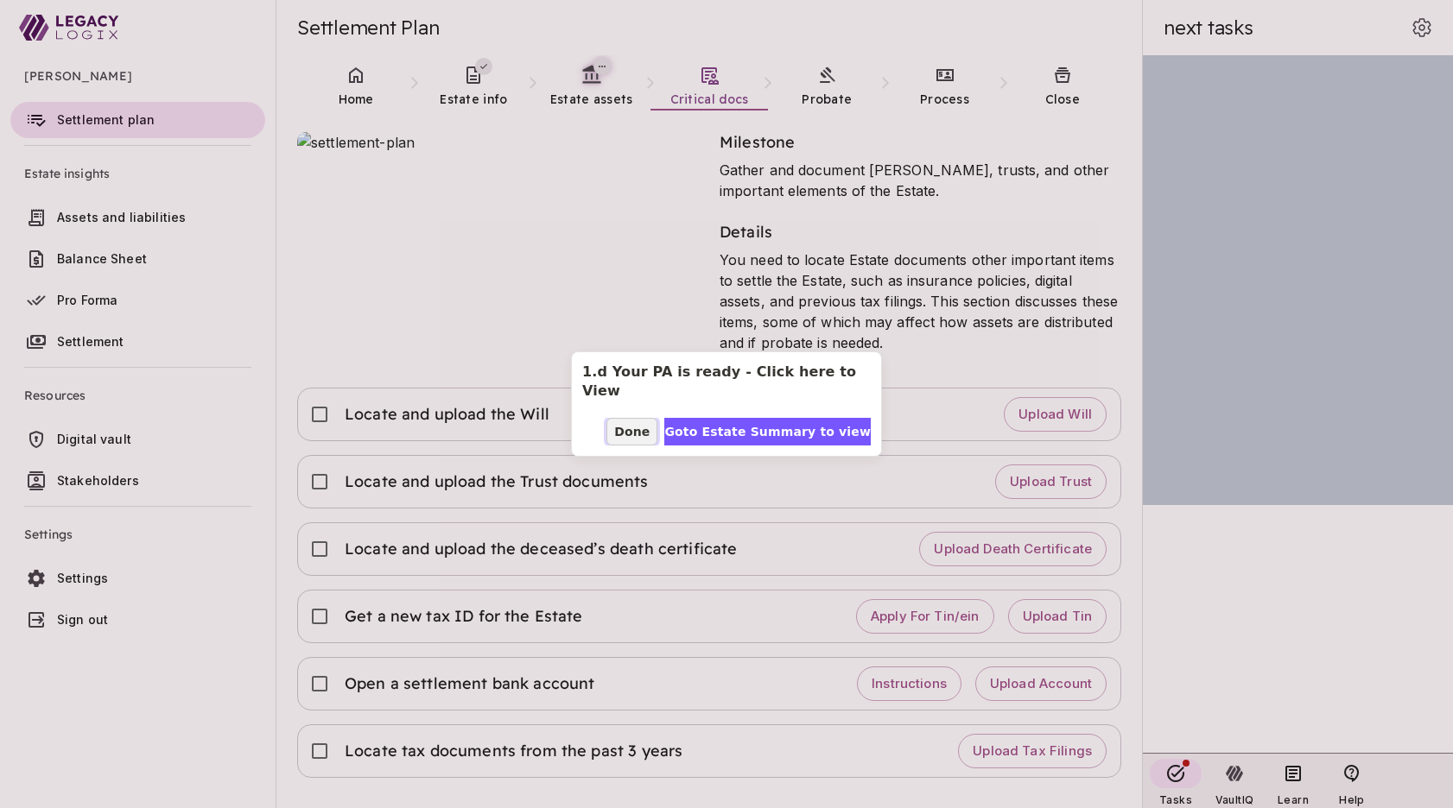
click at [650, 423] on span "Done" at bounding box center [631, 432] width 35 height 18
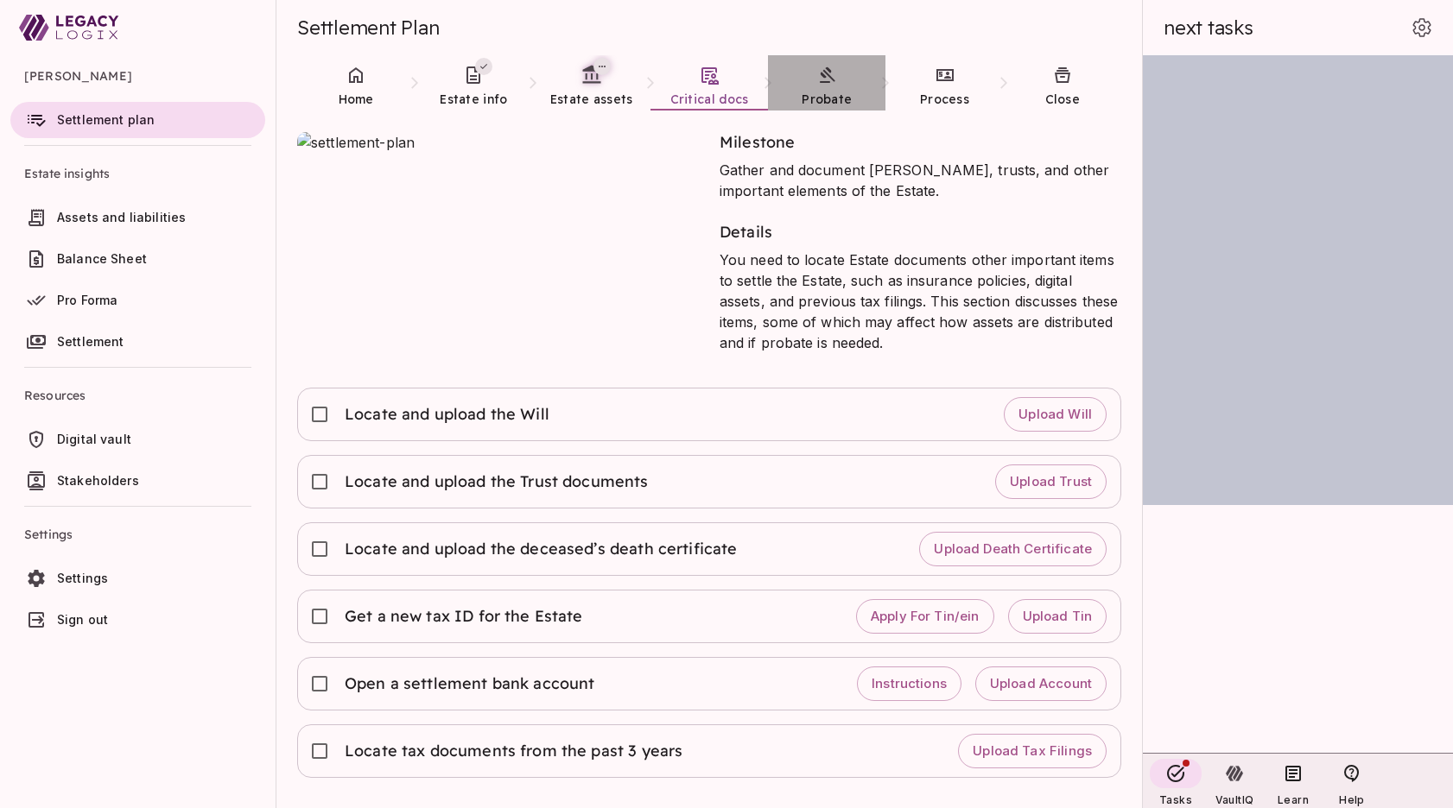
click at [821, 86] on link "Probate" at bounding box center [826, 86] width 117 height 62
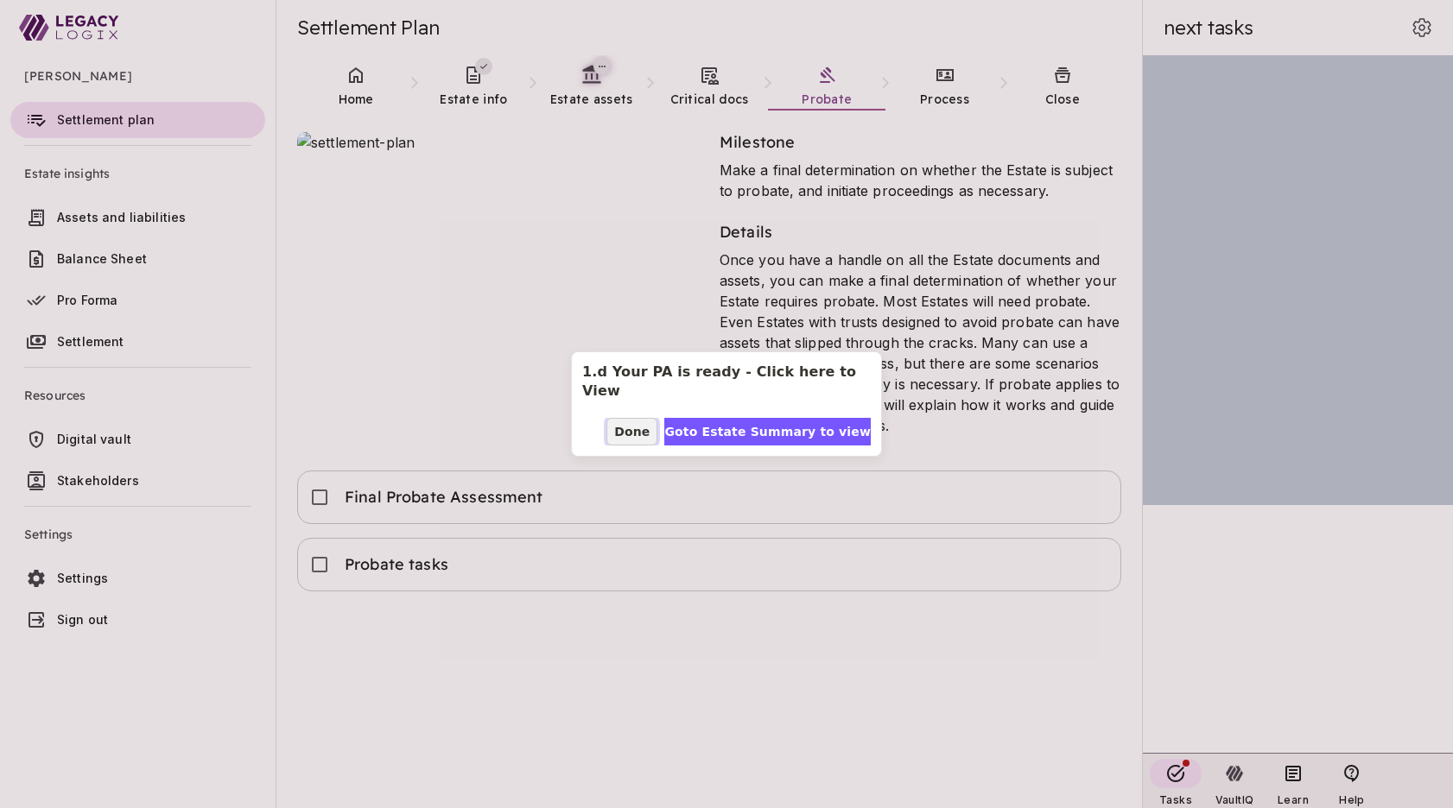
click at [645, 428] on span "Done" at bounding box center [631, 432] width 35 height 18
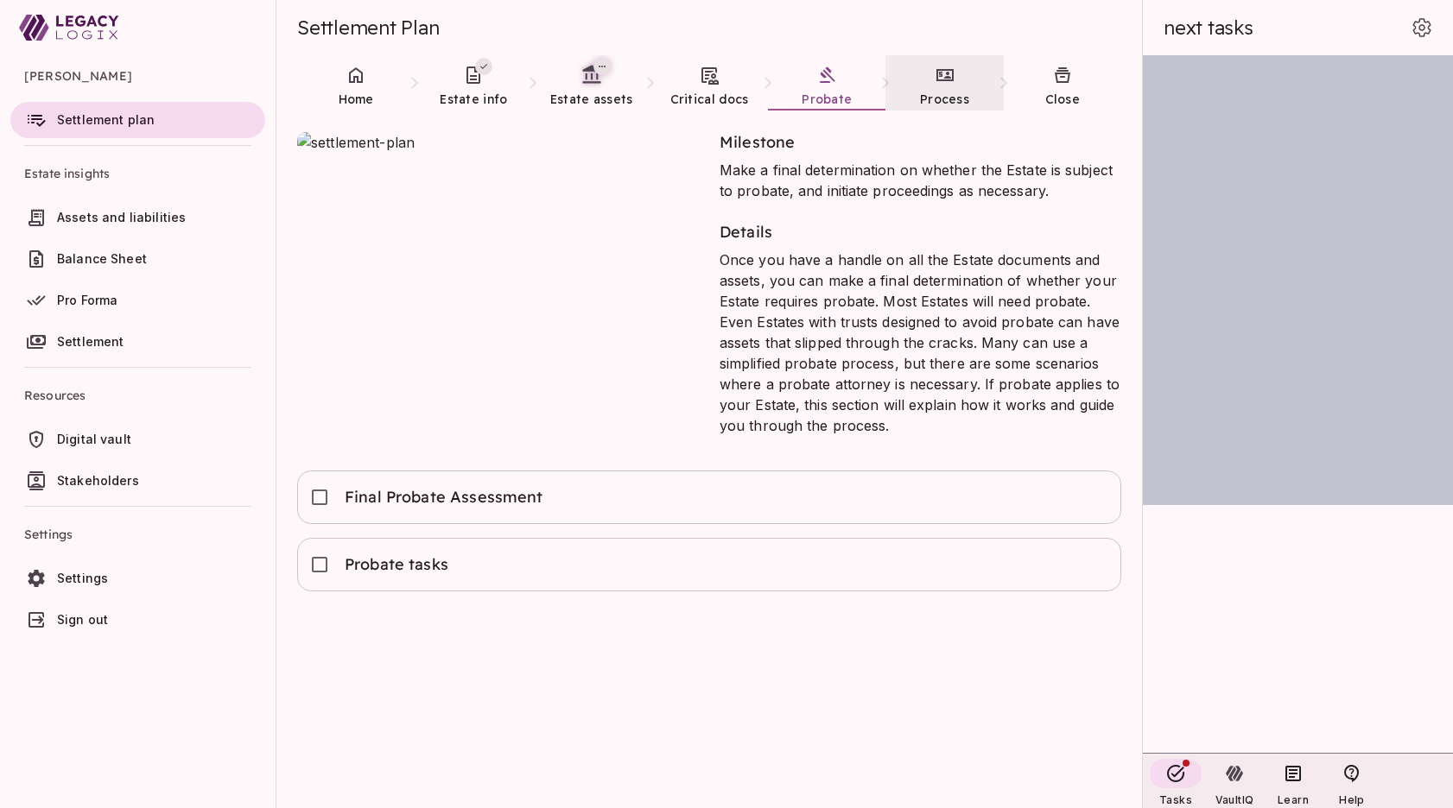
click at [938, 86] on link "Process" at bounding box center [943, 86] width 117 height 62
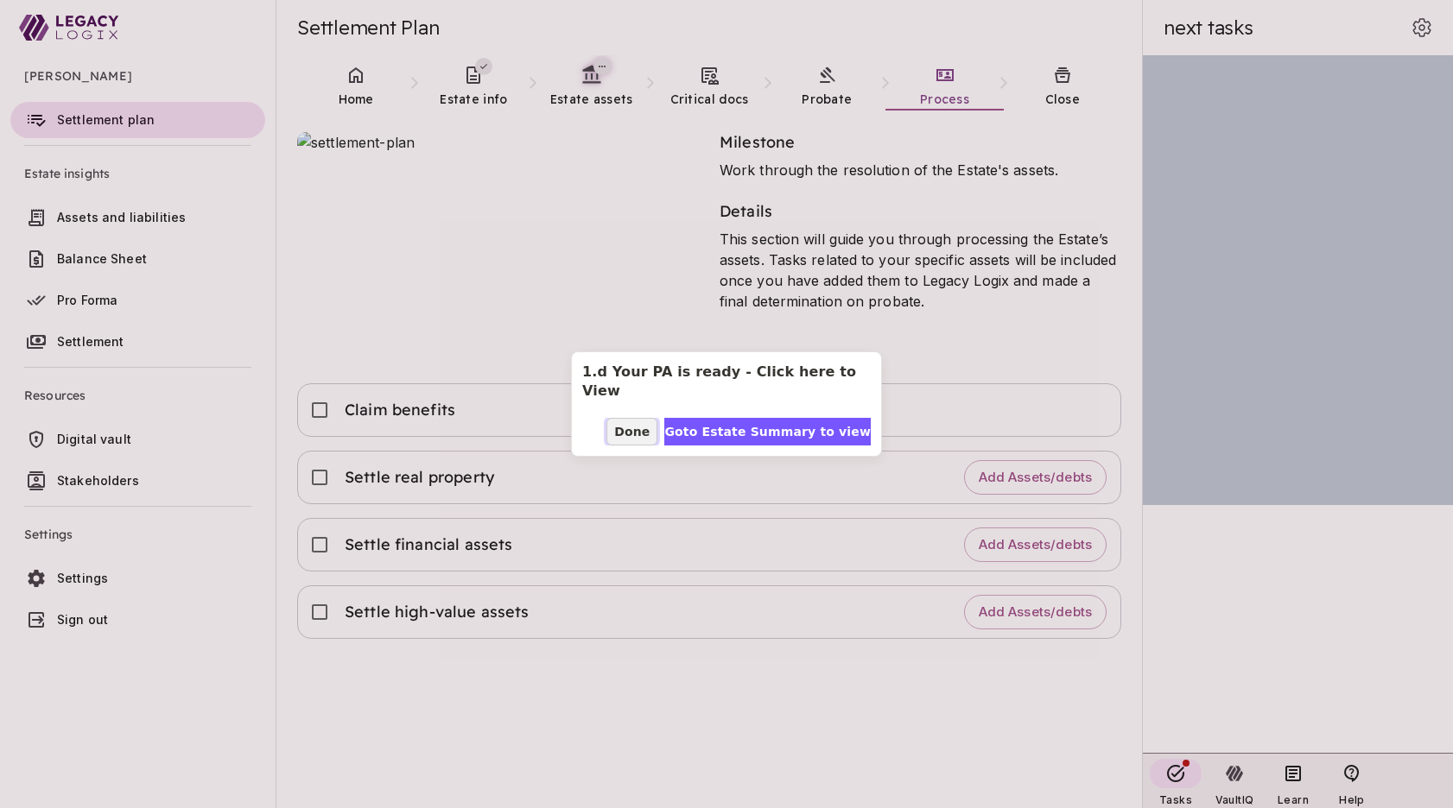
click at [650, 423] on span "Done" at bounding box center [631, 432] width 35 height 18
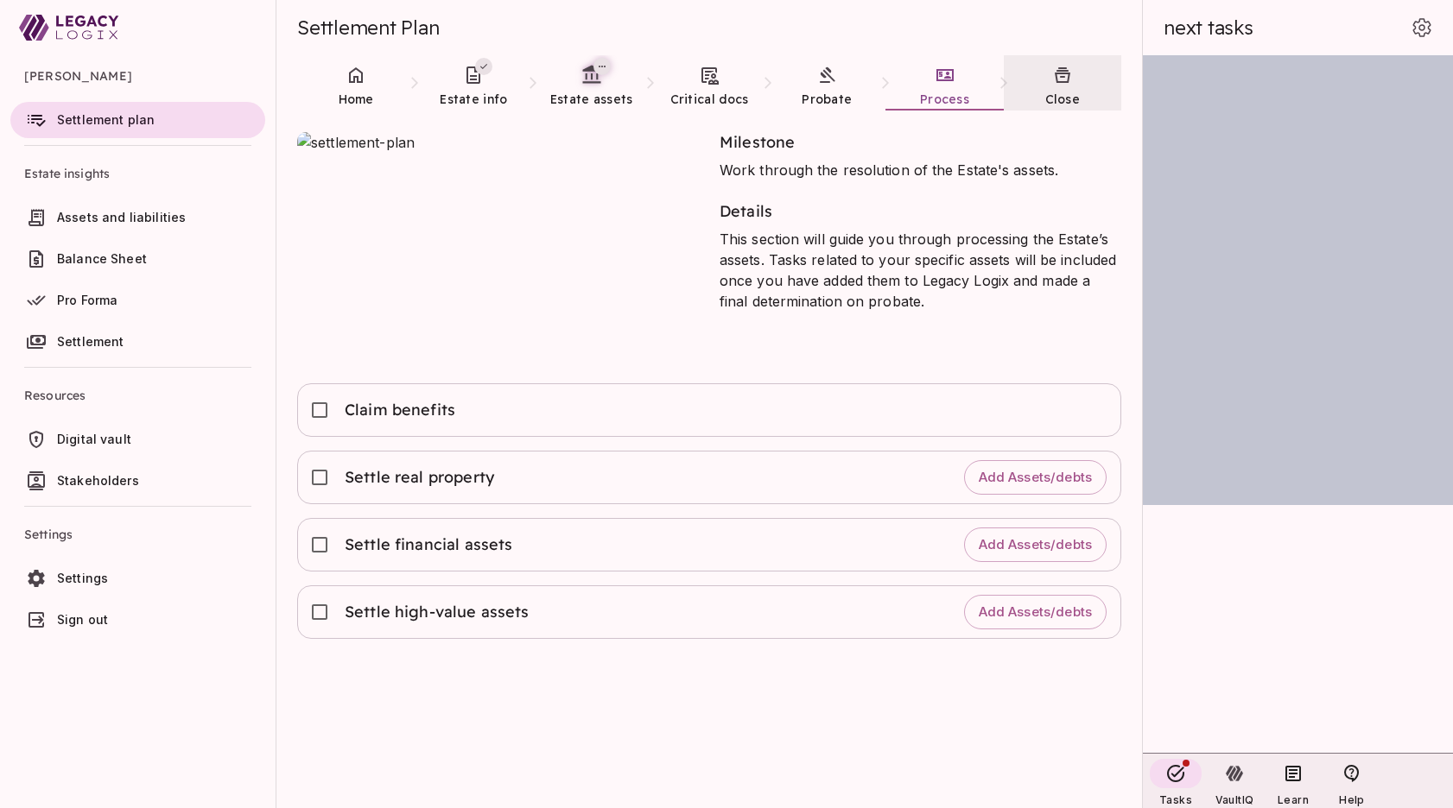
click at [1052, 92] on span "Close" at bounding box center [1062, 100] width 35 height 16
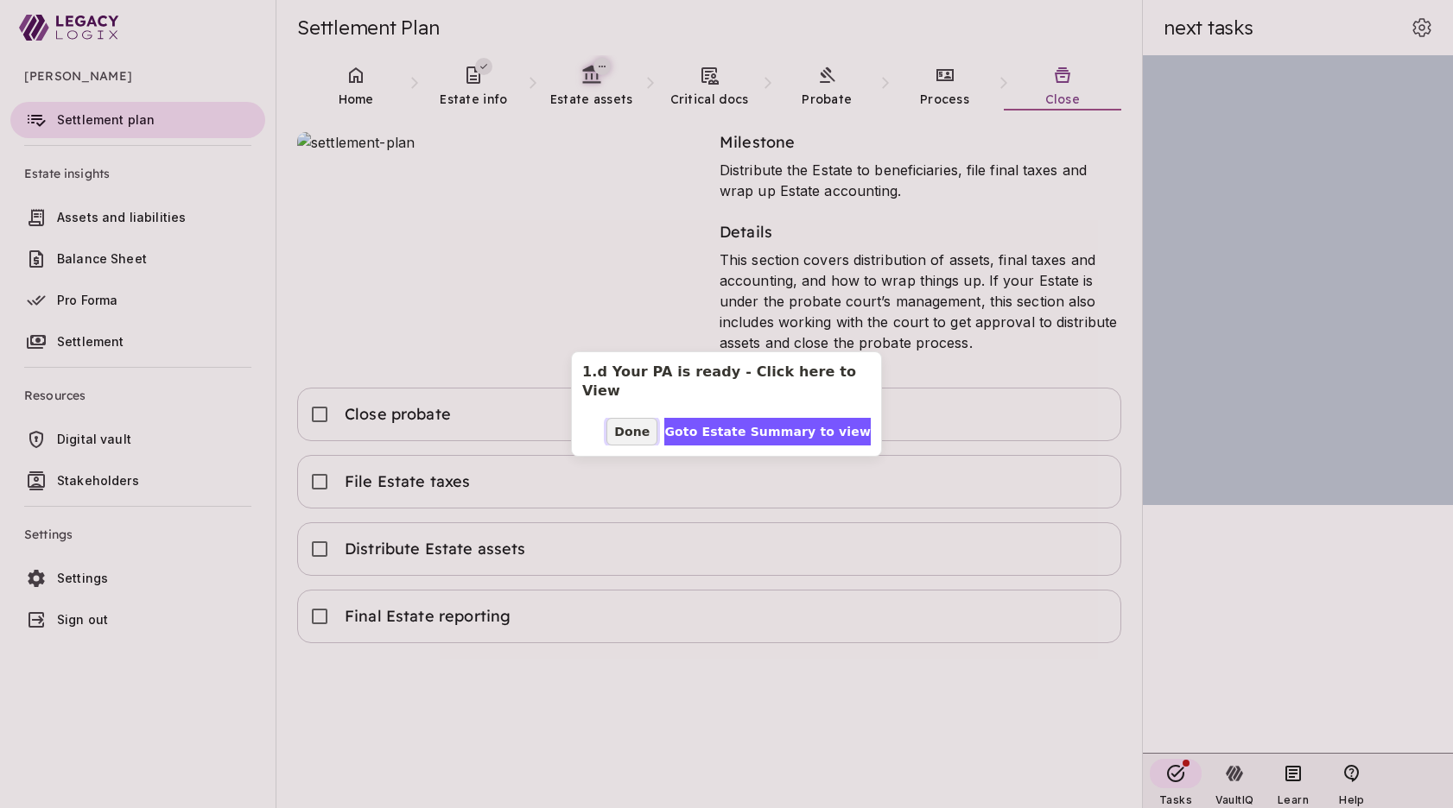
click at [643, 423] on span "Done" at bounding box center [631, 432] width 35 height 18
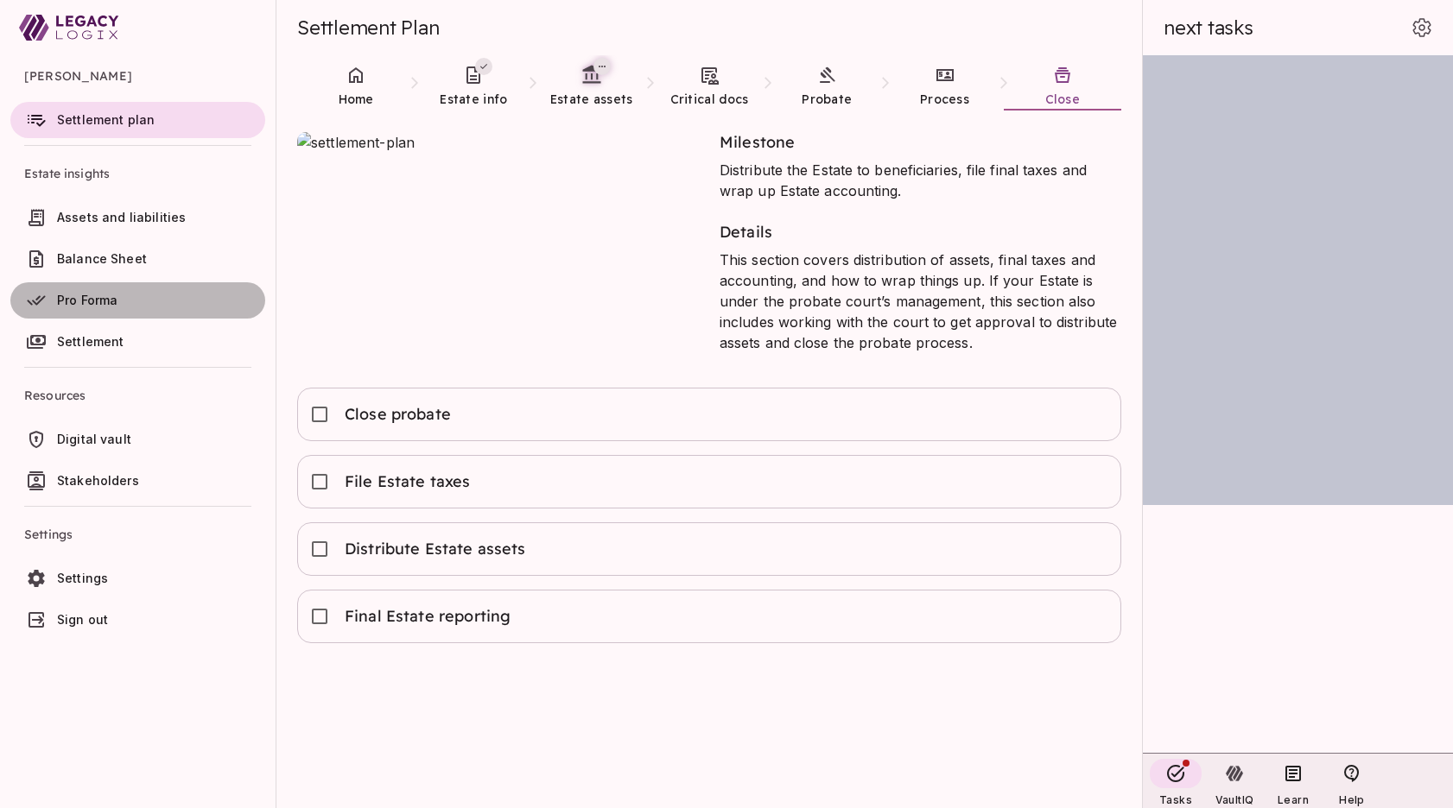
click at [100, 304] on span "Pro Forma" at bounding box center [87, 300] width 60 height 15
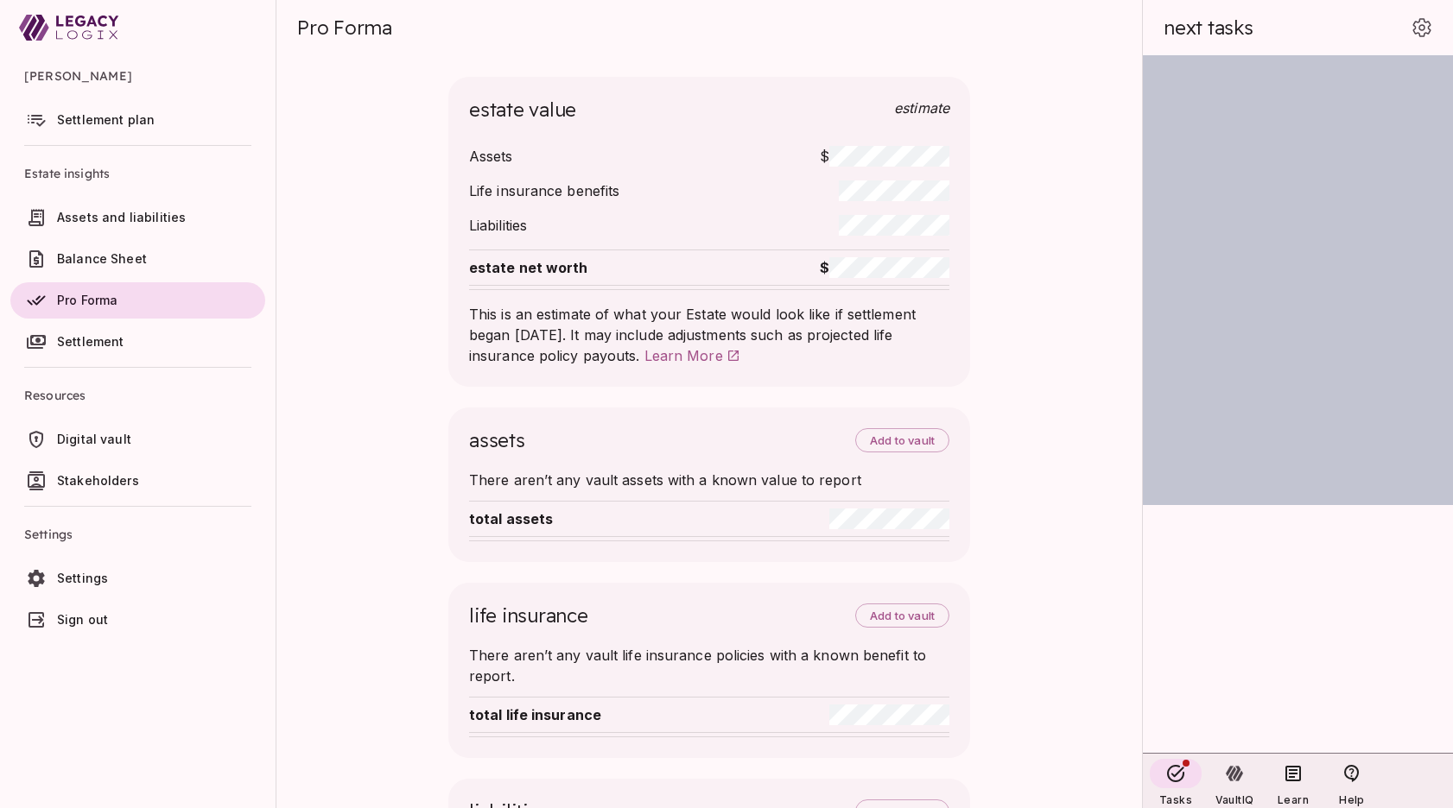
click at [205, 645] on ul "[PERSON_NAME] Settlement plan Estate insights Assets and liabilities Balance Sh…" at bounding box center [138, 350] width 276 height 590
